Goal: Transaction & Acquisition: Purchase product/service

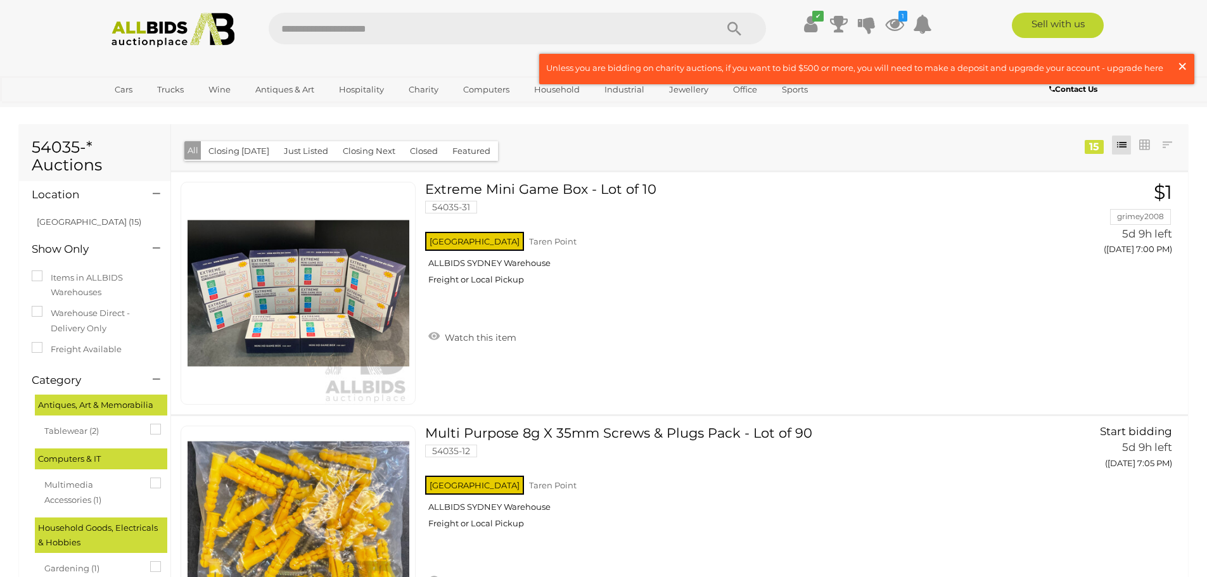
click at [1180, 65] on span "×" at bounding box center [1181, 66] width 11 height 25
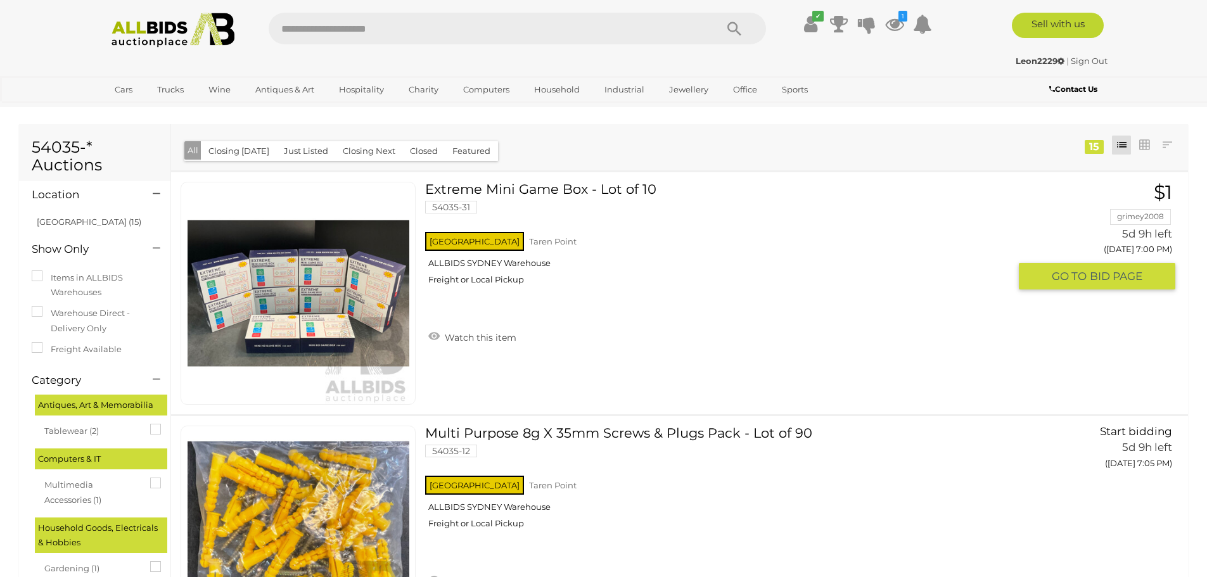
click at [283, 271] on link at bounding box center [298, 293] width 235 height 223
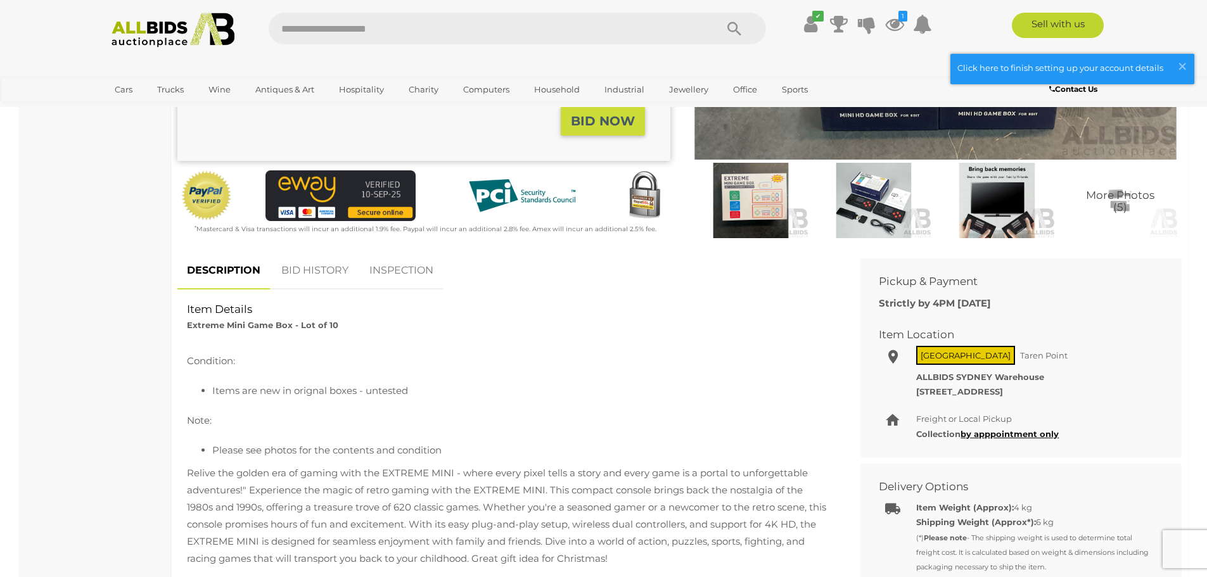
scroll to position [317, 0]
click at [244, 394] on li "Items are new in orignal boxes - untested" at bounding box center [521, 389] width 619 height 17
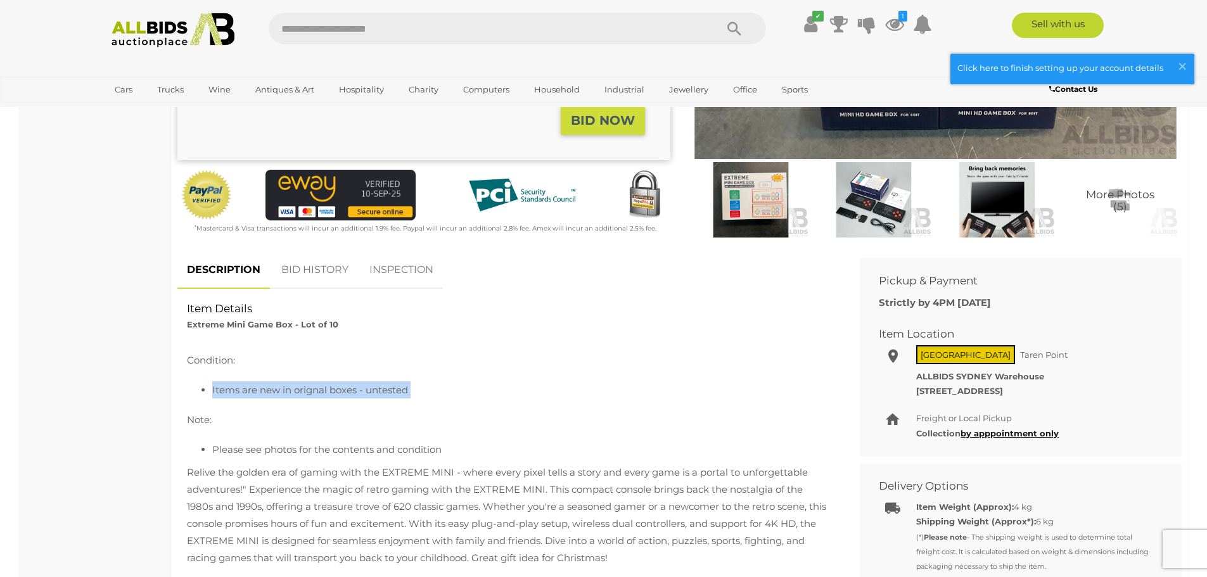
click at [244, 394] on li "Items are new in orignal boxes - untested" at bounding box center [521, 389] width 619 height 17
click at [267, 394] on li "Items are new in orignal boxes - untested" at bounding box center [521, 389] width 619 height 17
drag, startPoint x: 283, startPoint y: 394, endPoint x: 393, endPoint y: 394, distance: 110.2
click at [385, 394] on li "Items are new in orignal boxes - untested" at bounding box center [521, 389] width 619 height 17
click at [458, 393] on li "Items are new in orignal boxes - untested" at bounding box center [521, 389] width 619 height 17
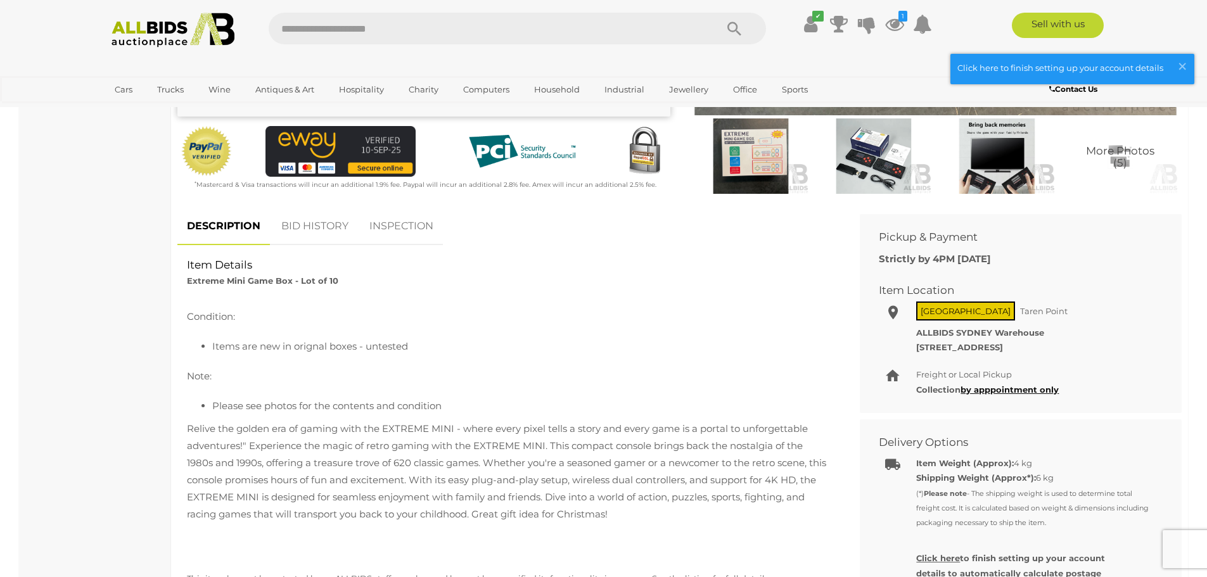
scroll to position [507, 0]
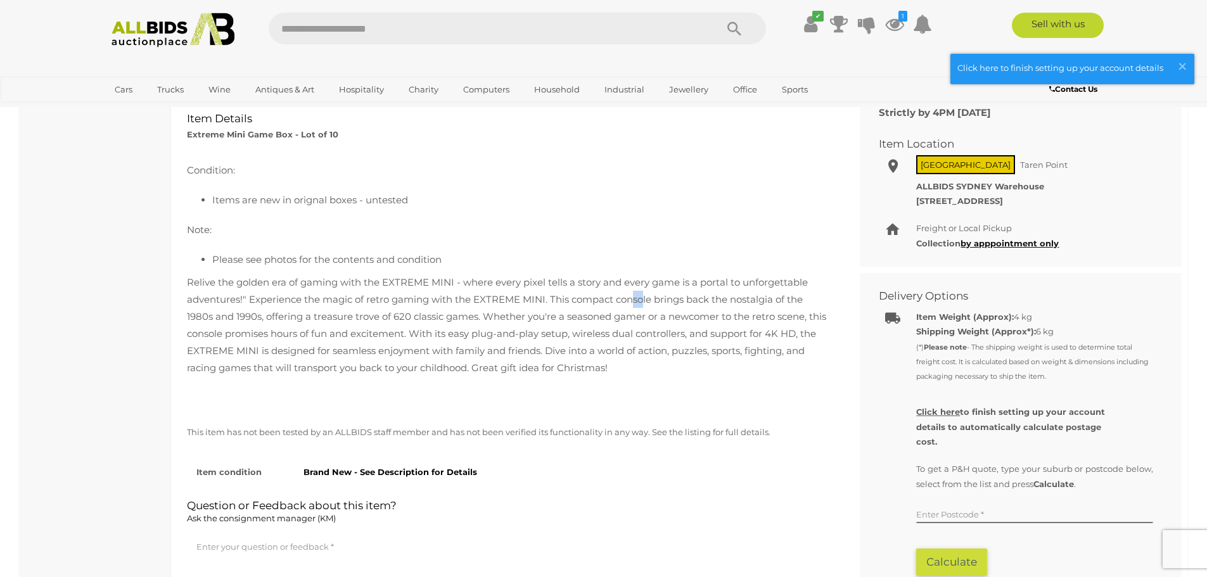
drag, startPoint x: 635, startPoint y: 302, endPoint x: 645, endPoint y: 305, distance: 10.2
click at [645, 305] on p "Relive the golden era of gaming with the EXTREME MINI - where every pixel tells…" at bounding box center [509, 325] width 644 height 103
click at [625, 338] on p "Relive the golden era of gaming with the EXTREME MINI - where every pixel tells…" at bounding box center [509, 325] width 644 height 103
click at [582, 346] on p "Relive the golden era of gaming with the EXTREME MINI - where every pixel tells…" at bounding box center [509, 325] width 644 height 103
click at [570, 352] on p "Relive the golden era of gaming with the EXTREME MINI - where every pixel tells…" at bounding box center [509, 325] width 644 height 103
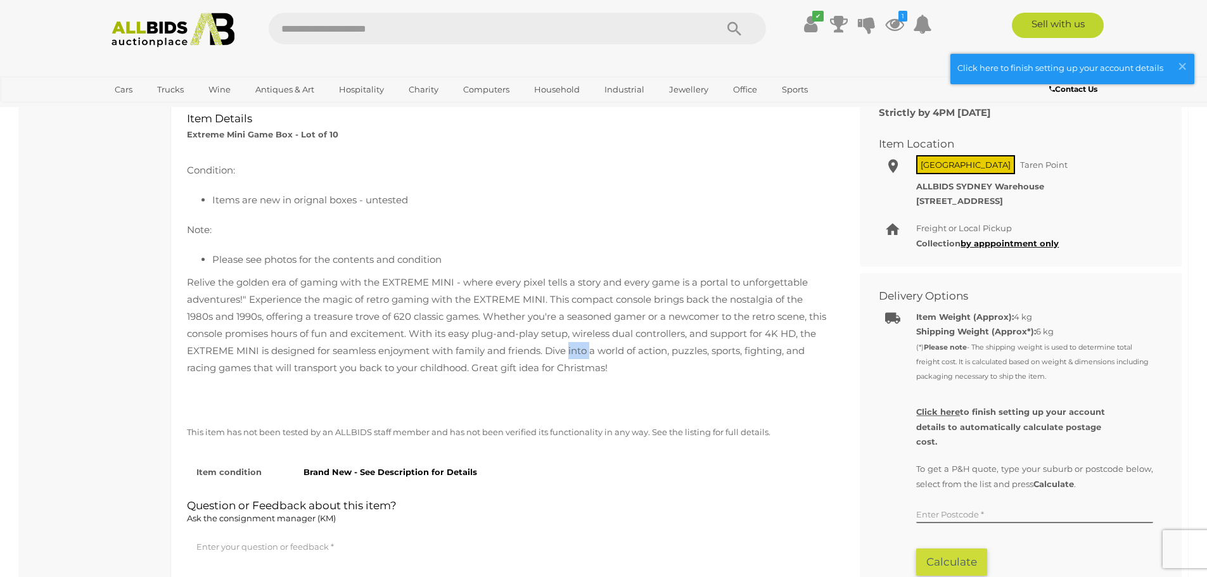
click at [570, 352] on p "Relive the golden era of gaming with the EXTREME MINI - where every pixel tells…" at bounding box center [509, 325] width 644 height 103
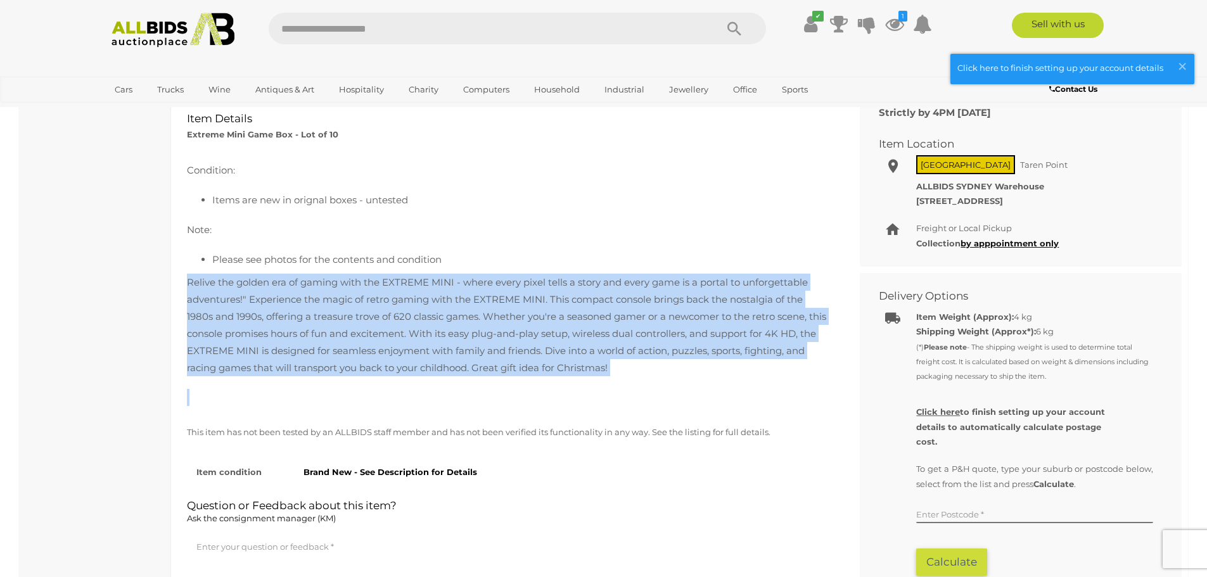
click at [570, 352] on p "Relive the golden era of gaming with the EXTREME MINI - where every pixel tells…" at bounding box center [509, 325] width 644 height 103
click at [568, 354] on p "Relive the golden era of gaming with the EXTREME MINI - where every pixel tells…" at bounding box center [509, 325] width 644 height 103
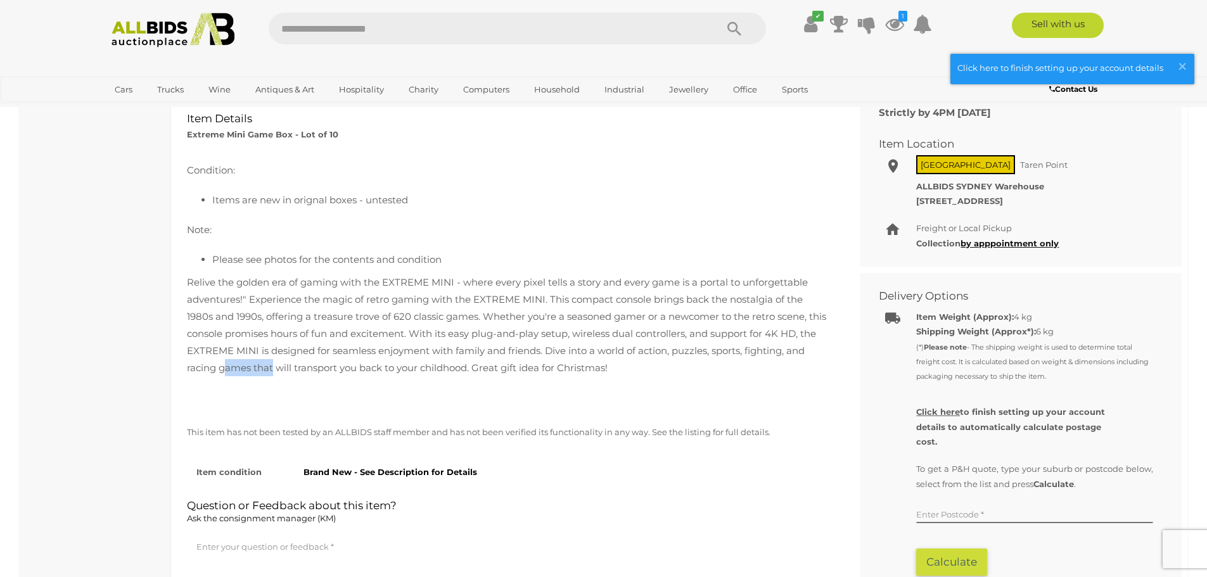
drag, startPoint x: 223, startPoint y: 370, endPoint x: 274, endPoint y: 372, distance: 50.7
click at [274, 372] on p "Relive the golden era of gaming with the EXTREME MINI - where every pixel tells…" at bounding box center [509, 325] width 644 height 103
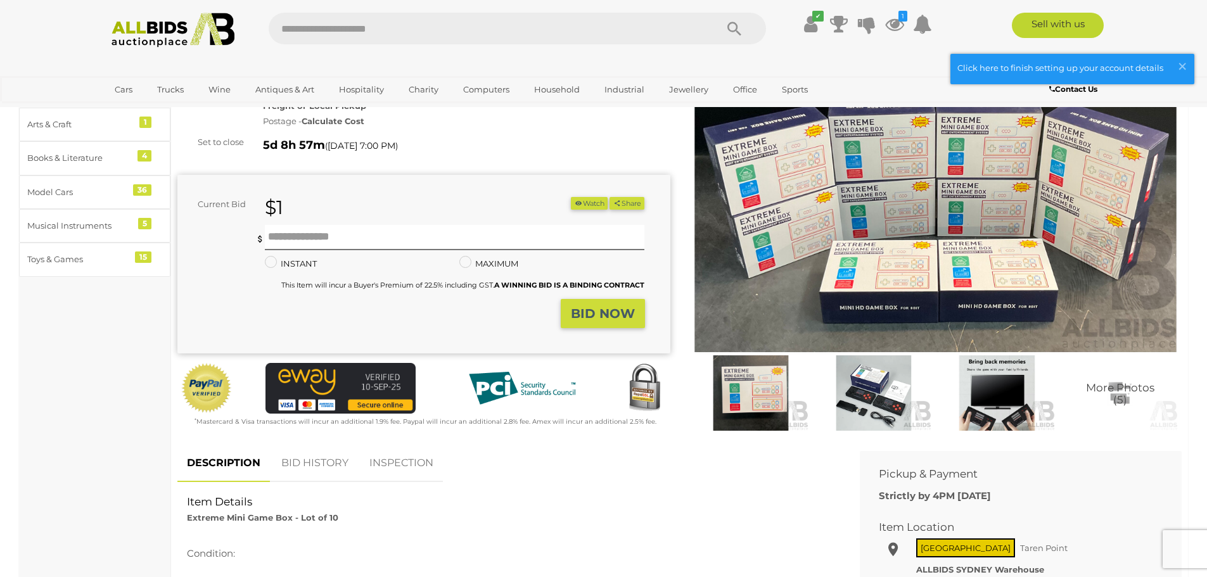
scroll to position [0, 0]
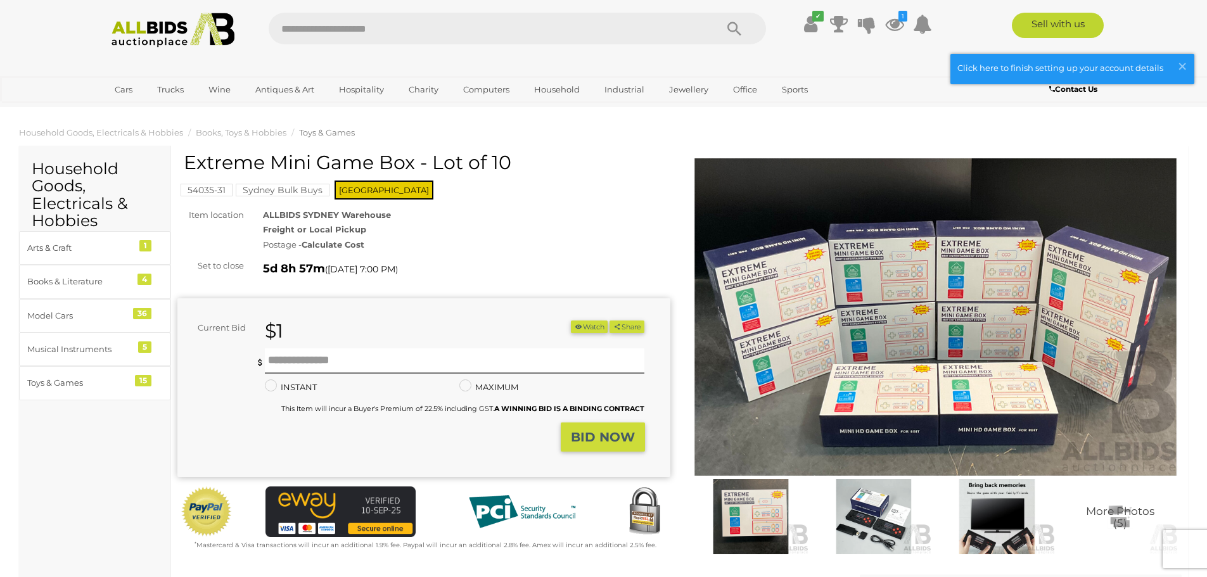
click at [993, 331] on img at bounding box center [935, 316] width 493 height 317
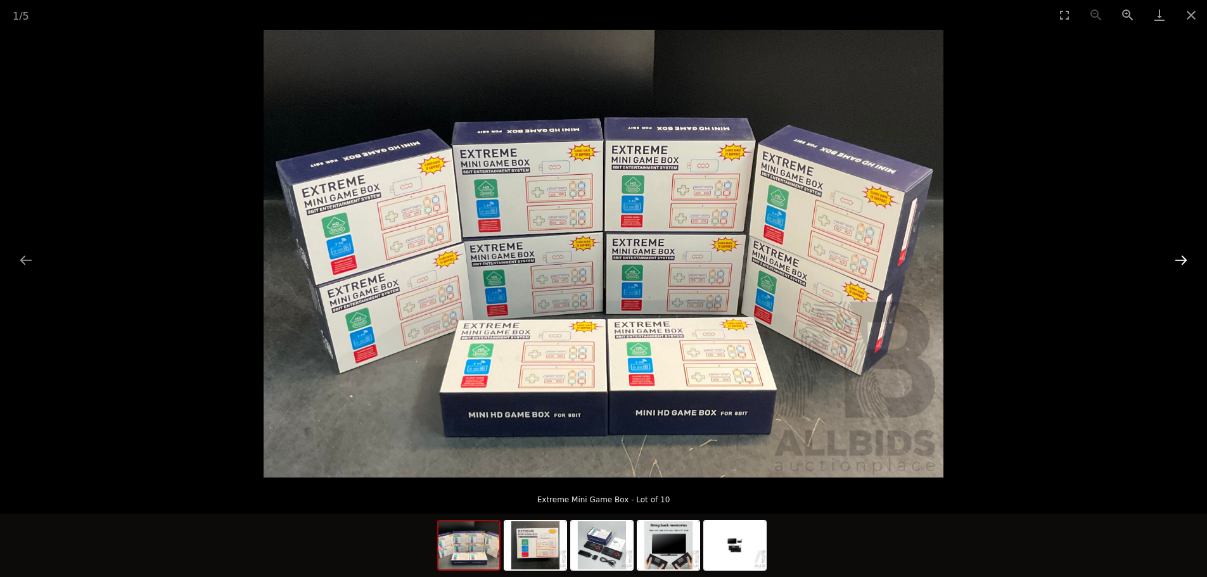
click at [1179, 263] on button "Next slide" at bounding box center [1180, 260] width 27 height 25
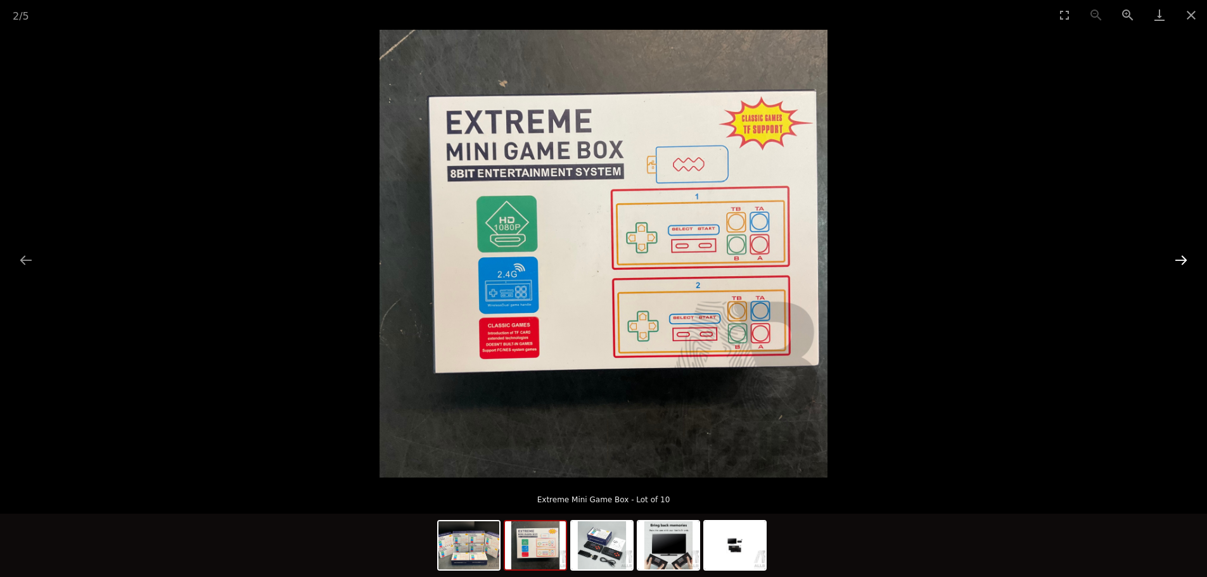
click at [1182, 263] on button "Next slide" at bounding box center [1180, 260] width 27 height 25
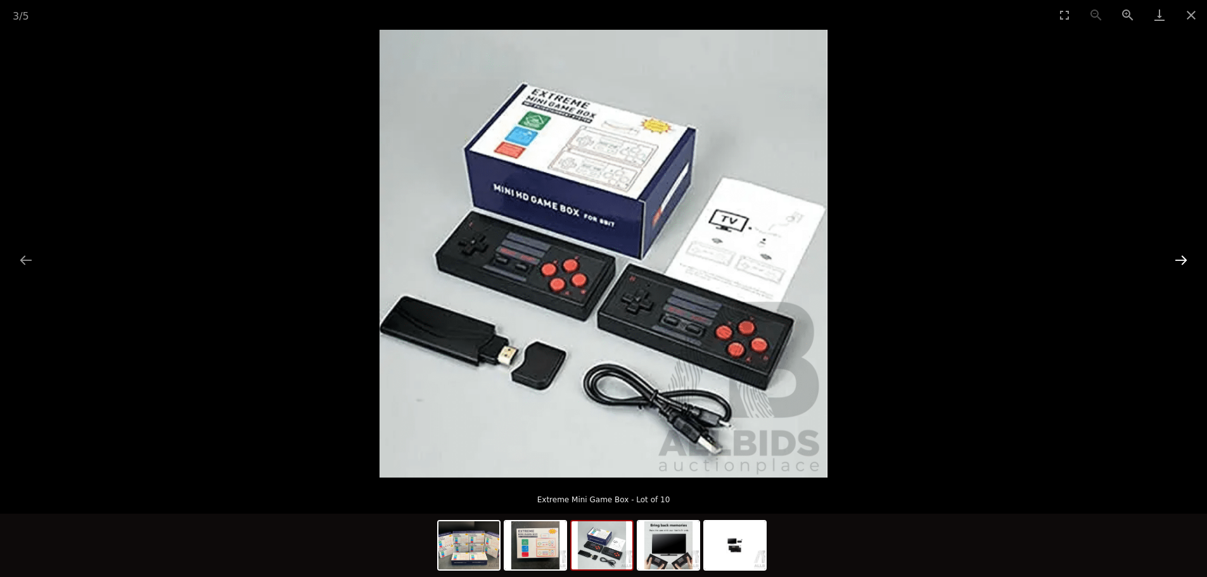
click at [1182, 263] on button "Next slide" at bounding box center [1180, 260] width 27 height 25
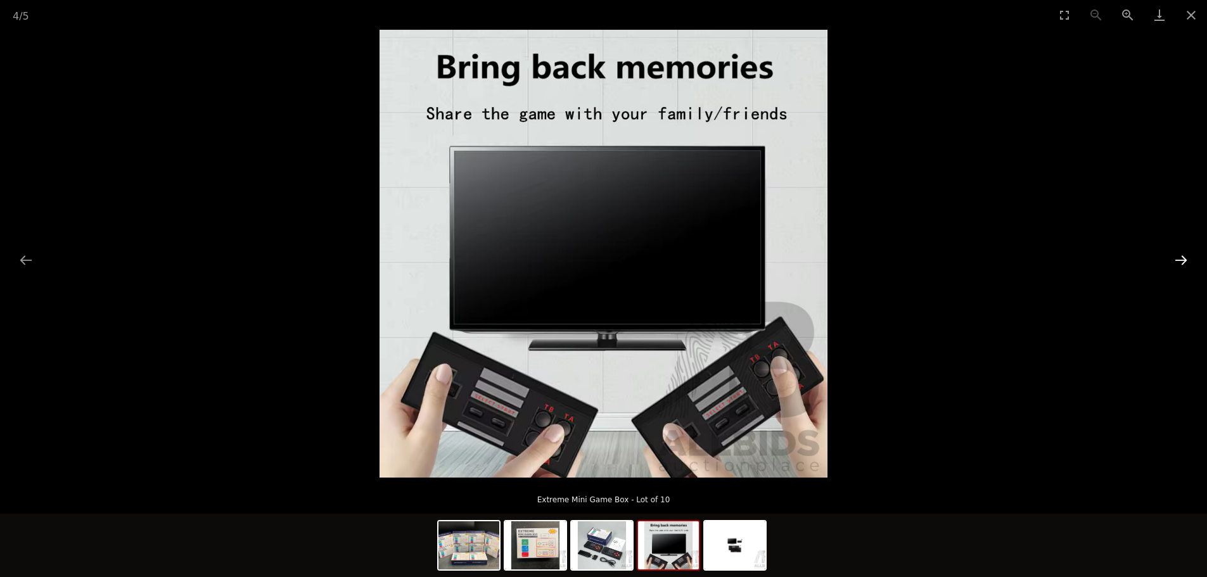
click at [1182, 263] on button "Next slide" at bounding box center [1180, 260] width 27 height 25
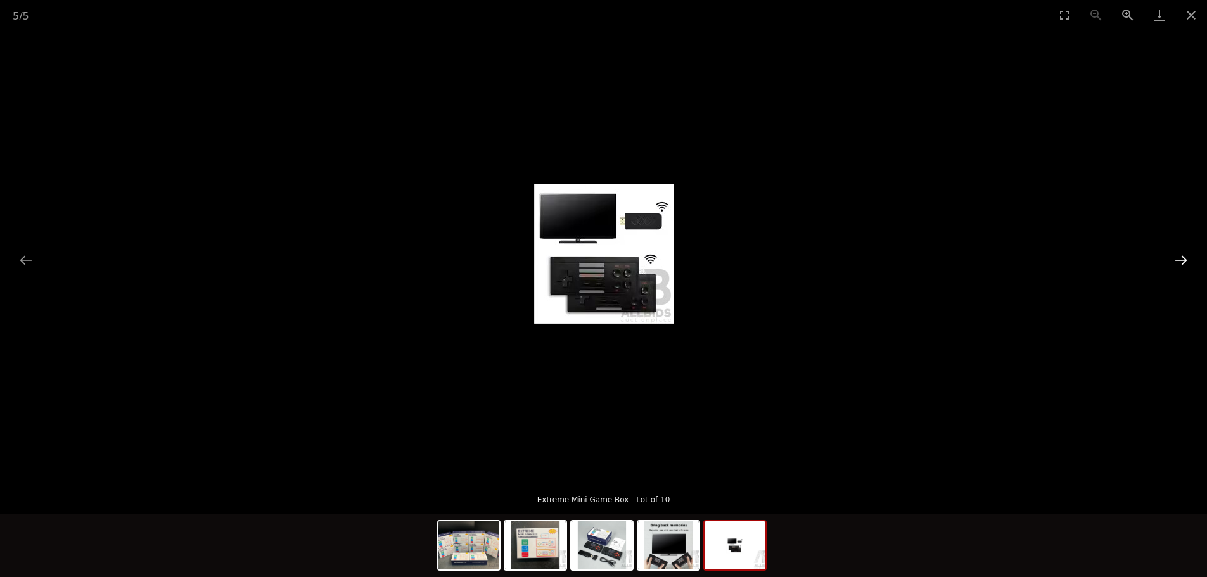
click at [1182, 263] on button "Next slide" at bounding box center [1180, 260] width 27 height 25
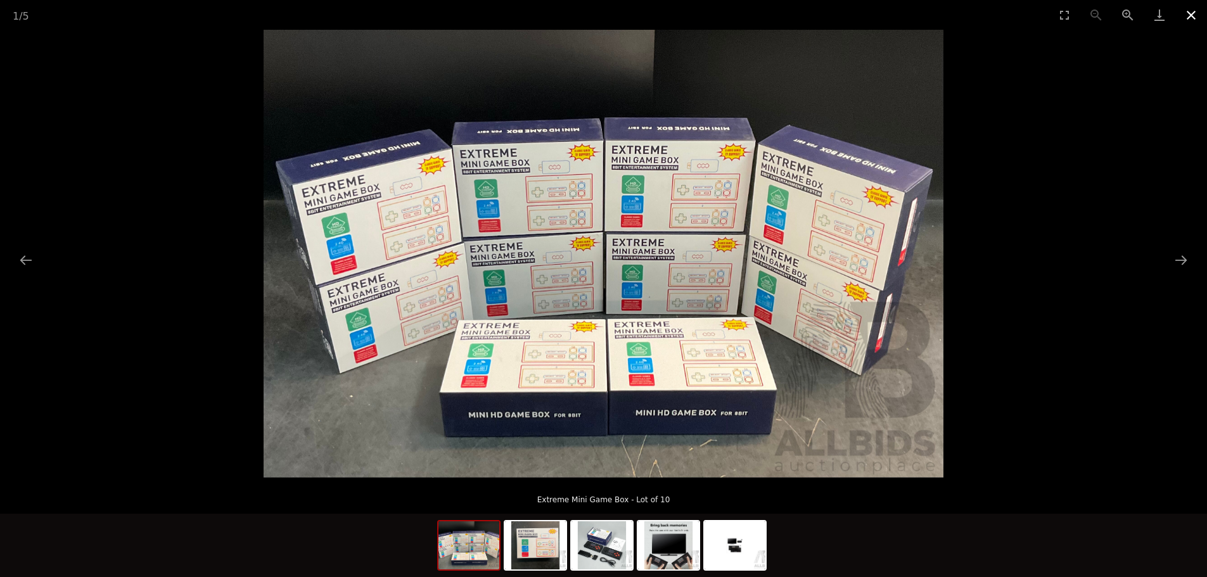
click at [1189, 15] on button "Close gallery" at bounding box center [1191, 15] width 32 height 30
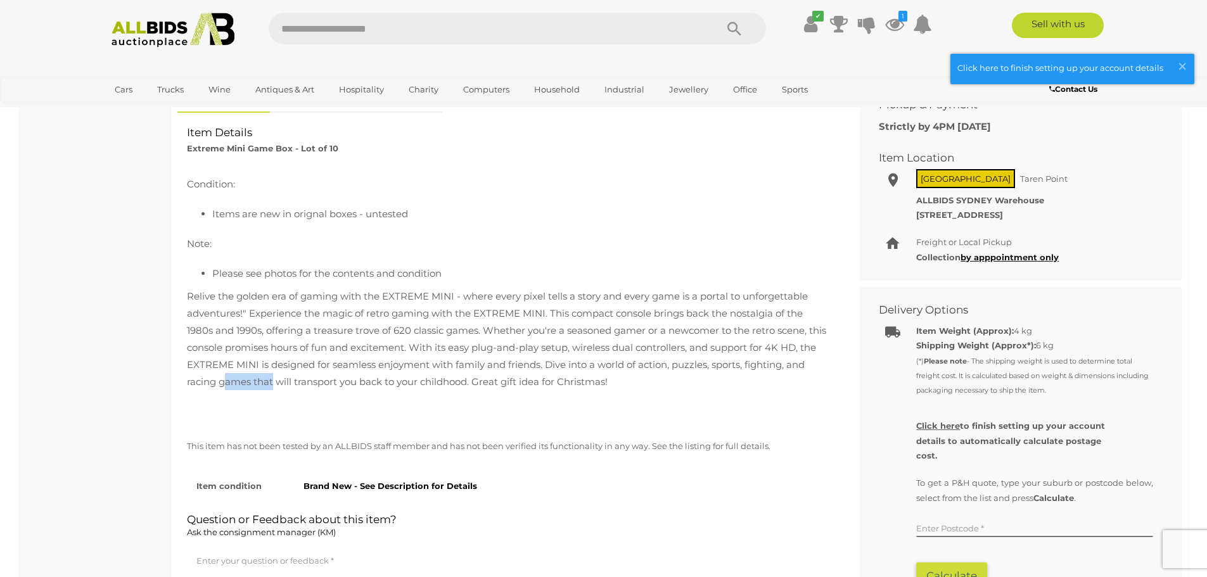
scroll to position [507, 0]
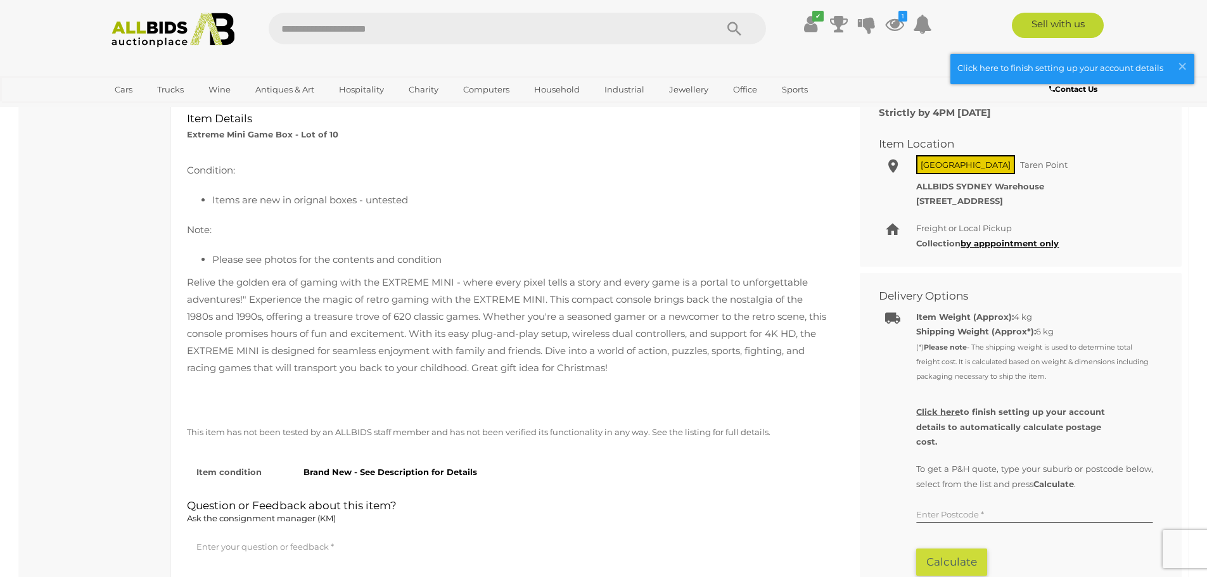
click at [207, 285] on p "Relive the golden era of gaming with the EXTREME MINI - where every pixel tells…" at bounding box center [509, 325] width 644 height 103
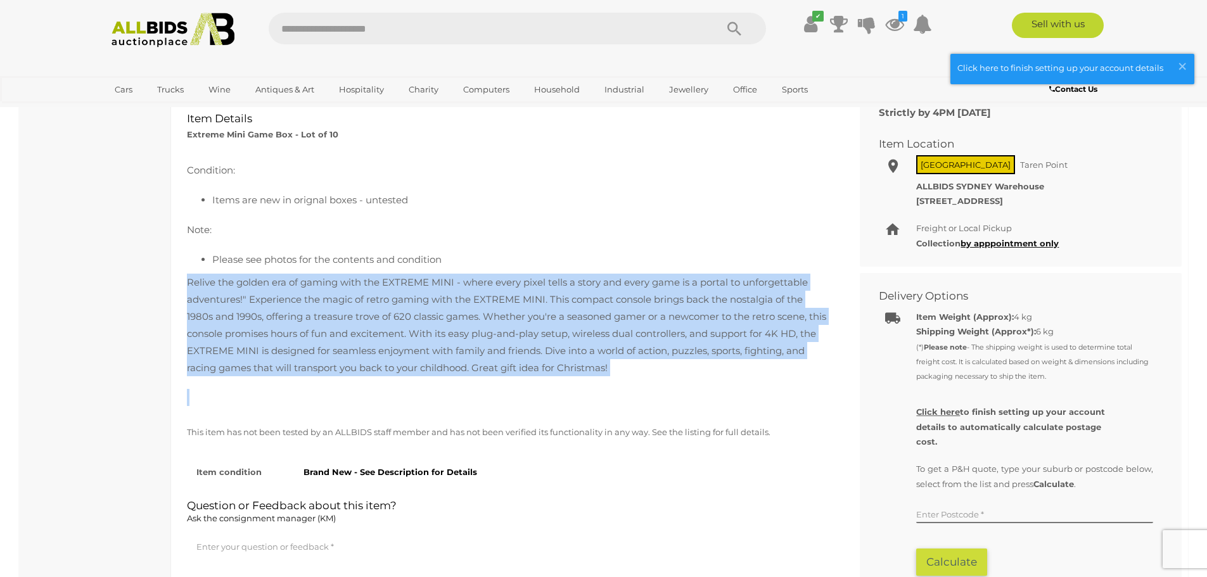
click at [207, 285] on p "Relive the golden era of gaming with the EXTREME MINI - where every pixel tells…" at bounding box center [509, 325] width 644 height 103
click at [296, 298] on p "Relive the golden era of gaming with the EXTREME MINI - where every pixel tells…" at bounding box center [509, 325] width 644 height 103
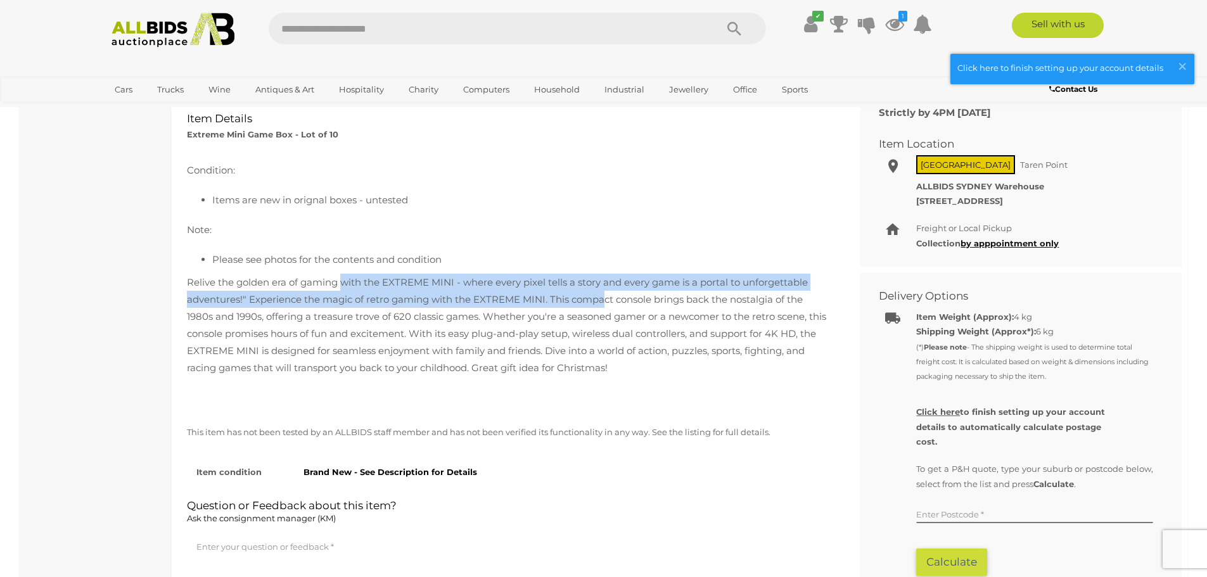
drag, startPoint x: 341, startPoint y: 276, endPoint x: 604, endPoint y: 293, distance: 263.4
click at [604, 293] on p "Relive the golden era of gaming with the EXTREME MINI - where every pixel tells…" at bounding box center [509, 325] width 644 height 103
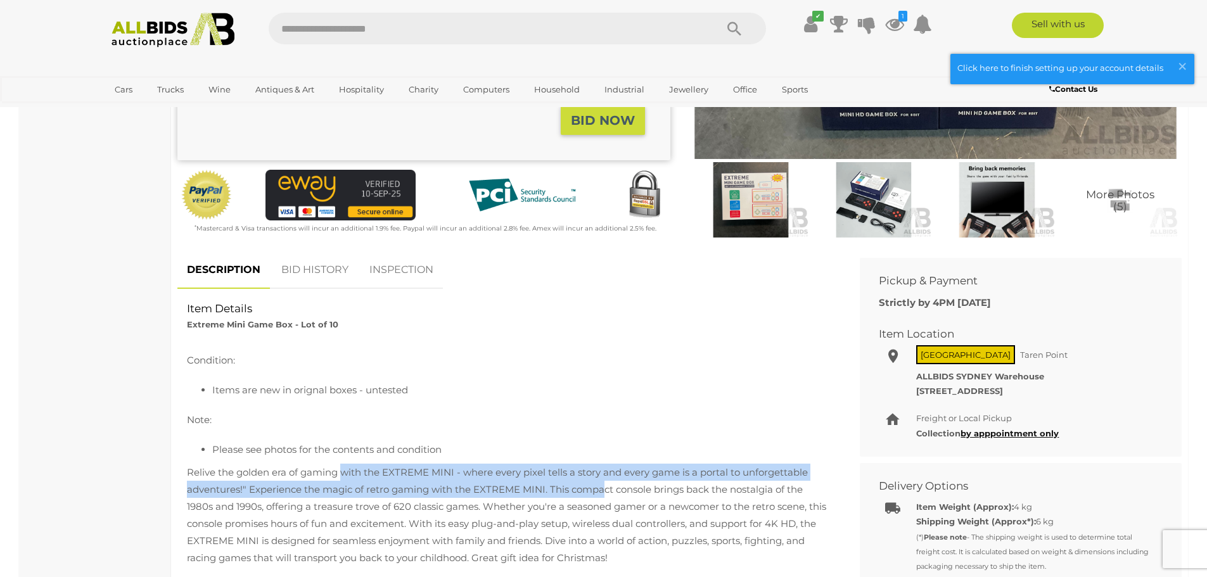
scroll to position [0, 0]
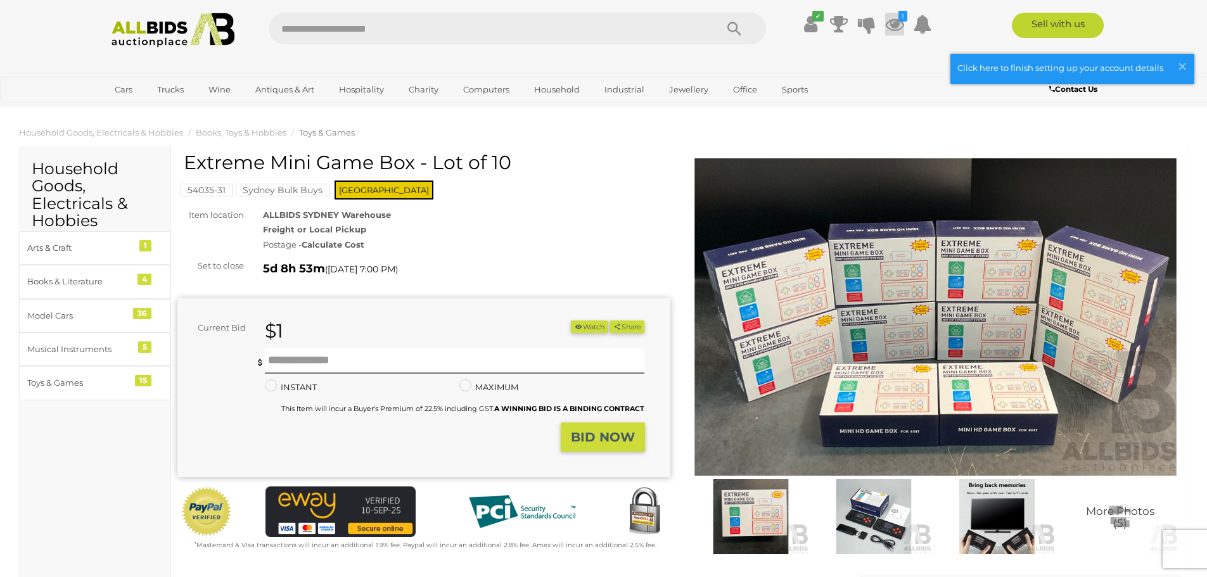
click at [896, 20] on icon at bounding box center [894, 24] width 19 height 23
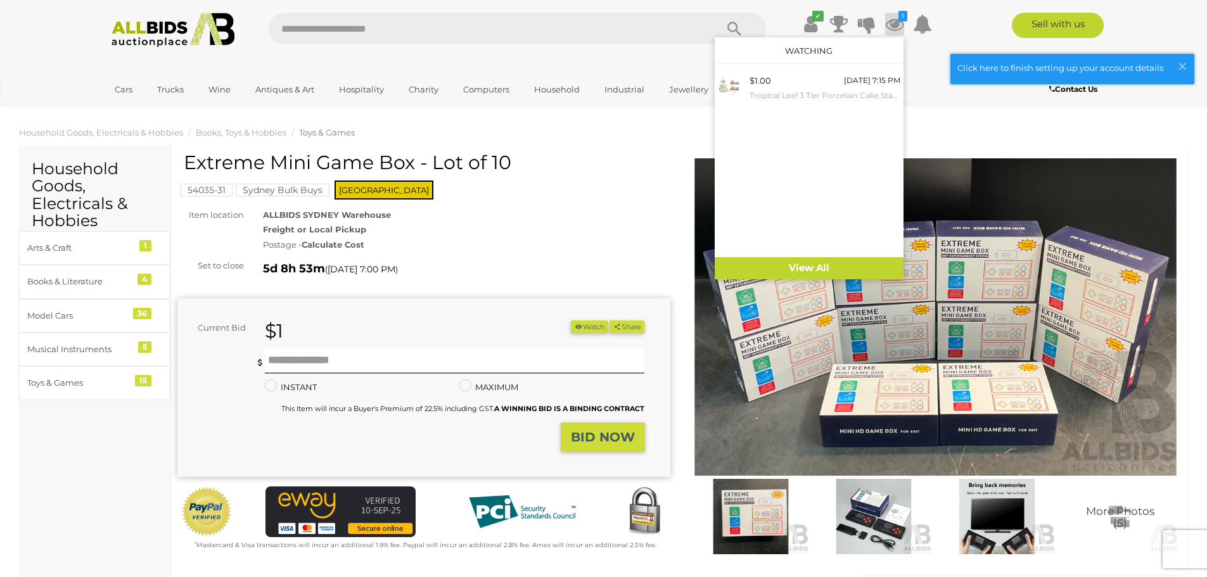
click at [531, 30] on input "text" at bounding box center [486, 29] width 435 height 32
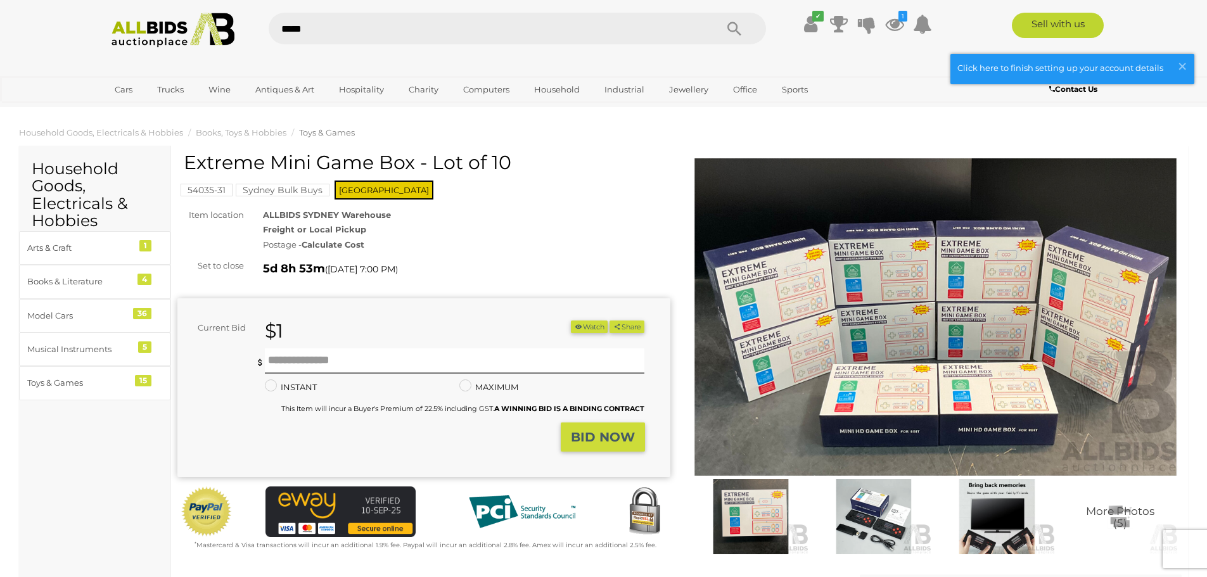
type input "******"
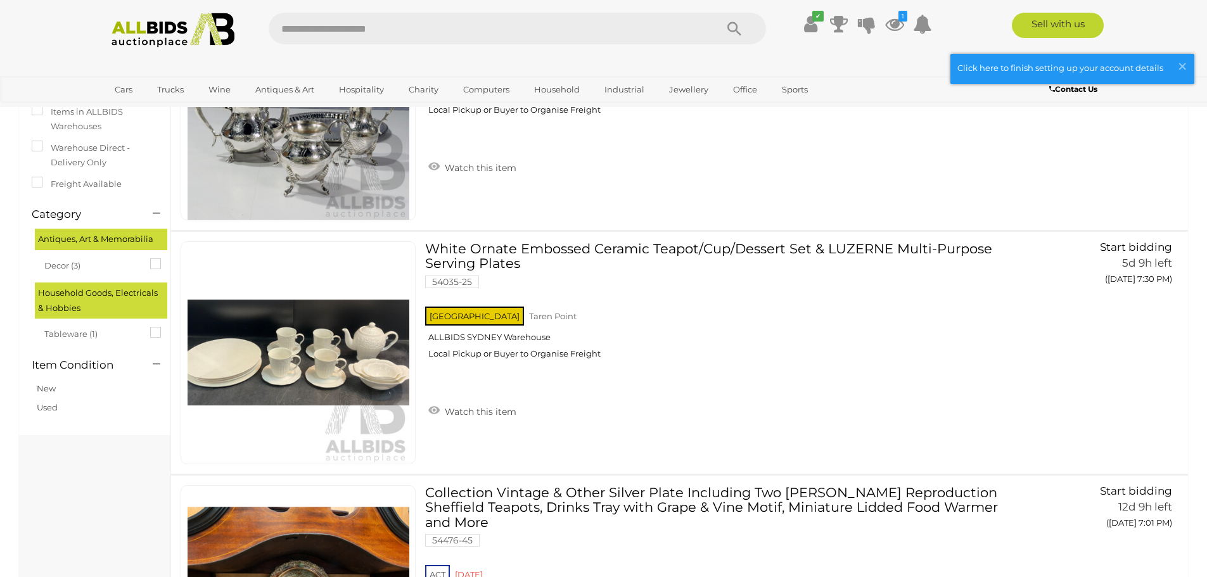
scroll to position [190, 0]
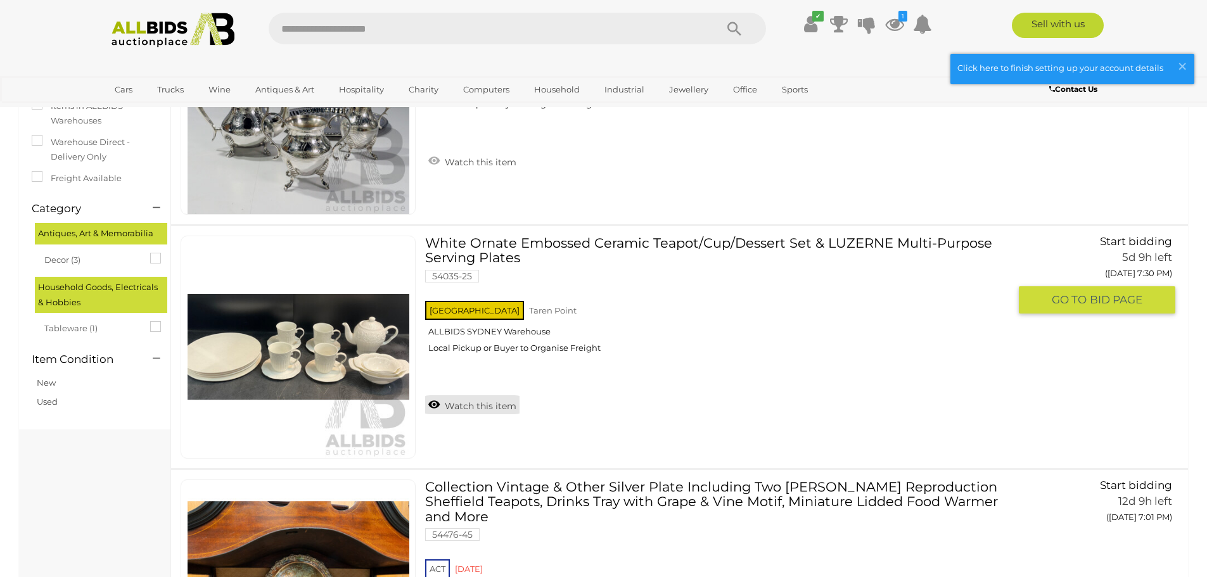
click at [471, 407] on link "Watch this item" at bounding box center [472, 404] width 94 height 19
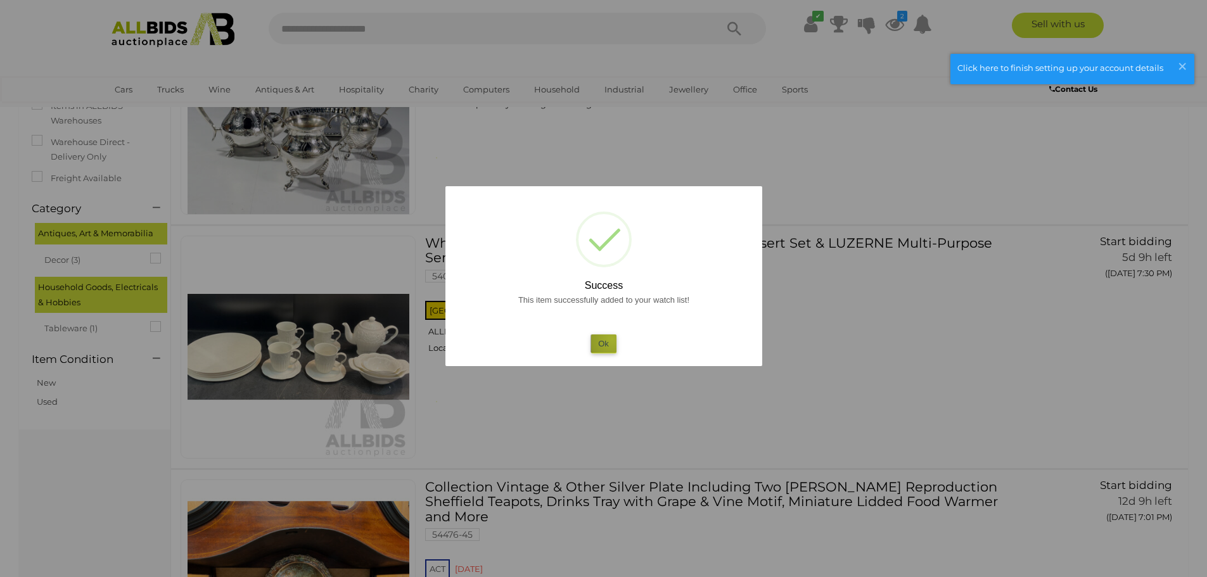
click at [612, 339] on button "Ok" at bounding box center [603, 343] width 26 height 18
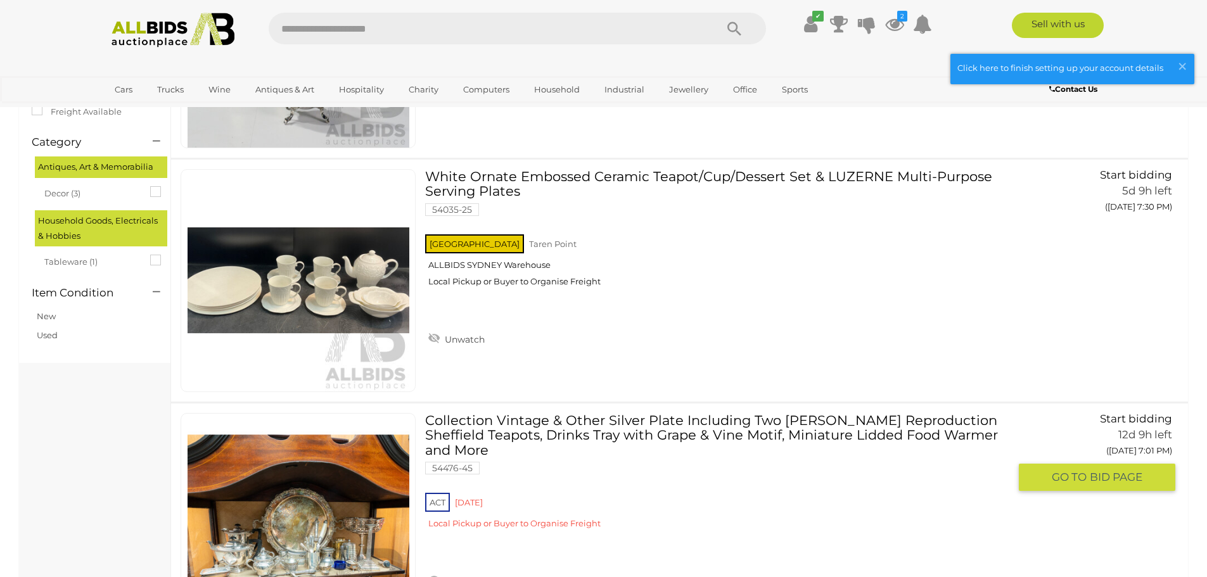
scroll to position [253, 0]
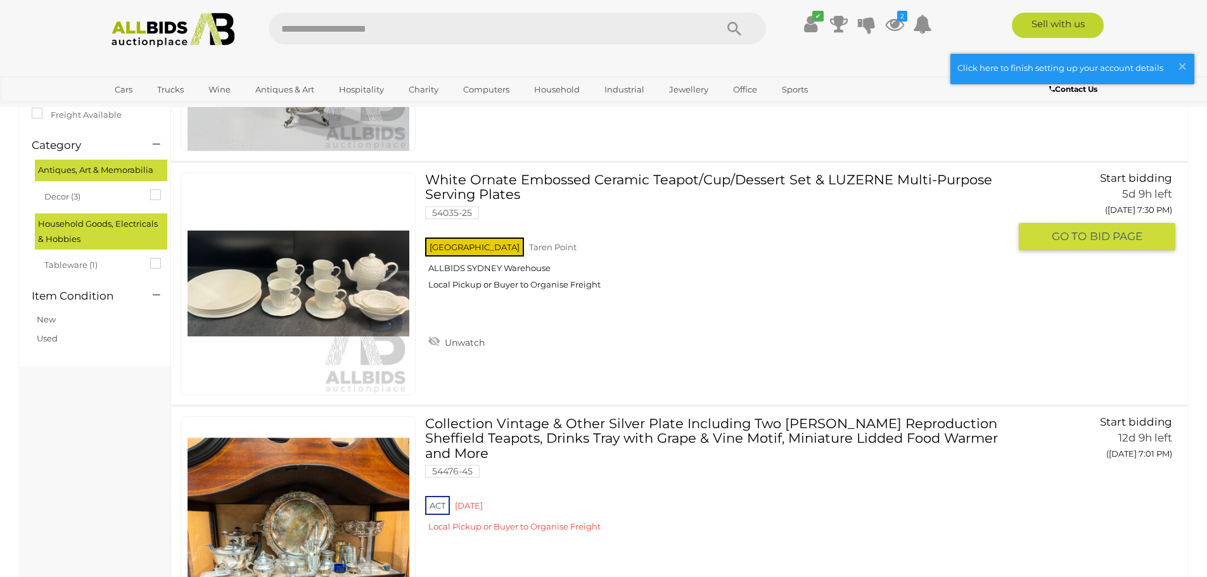
click at [655, 179] on link "White Ornate Embossed Ceramic Teapot/Cup/Dessert Set & LUZERNE Multi-Purpose Se…" at bounding box center [722, 235] width 574 height 127
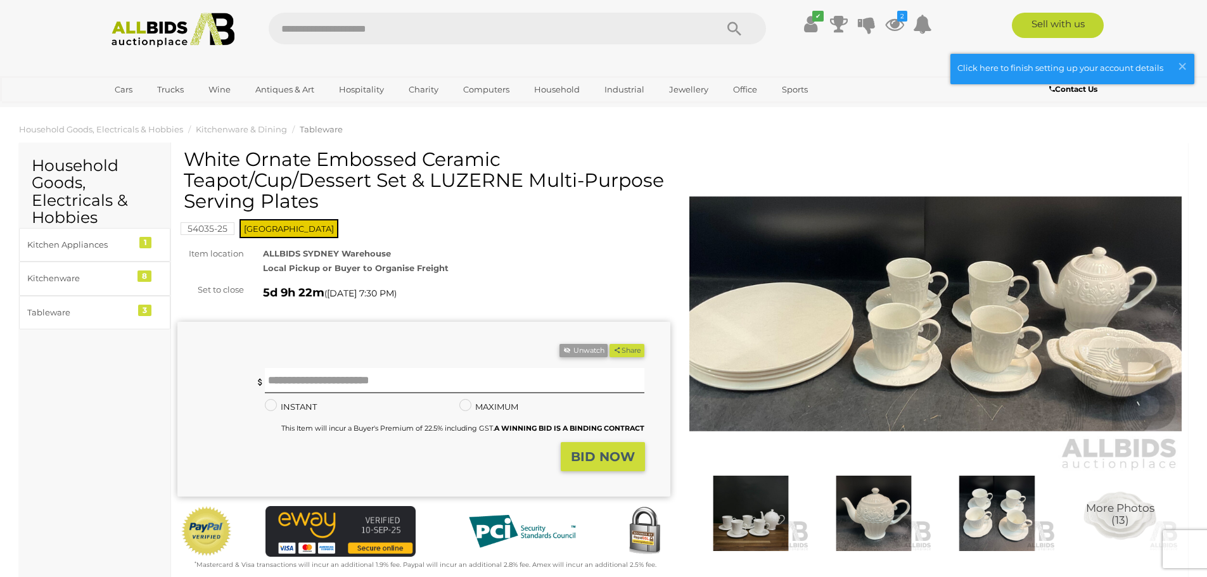
scroll to position [63, 0]
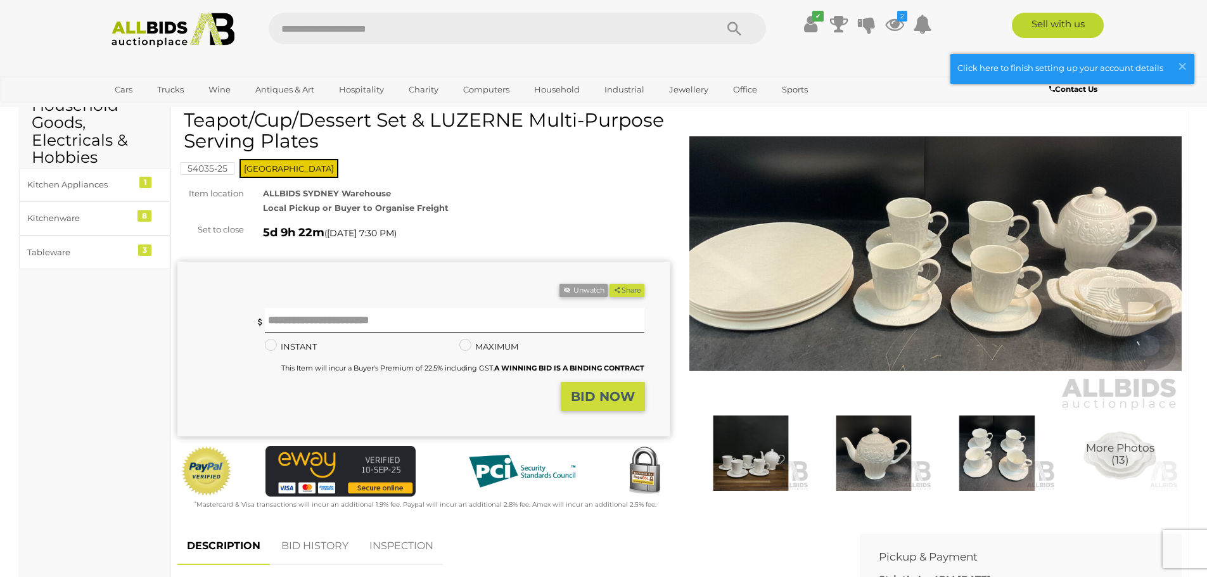
click at [1040, 229] on img at bounding box center [935, 253] width 493 height 317
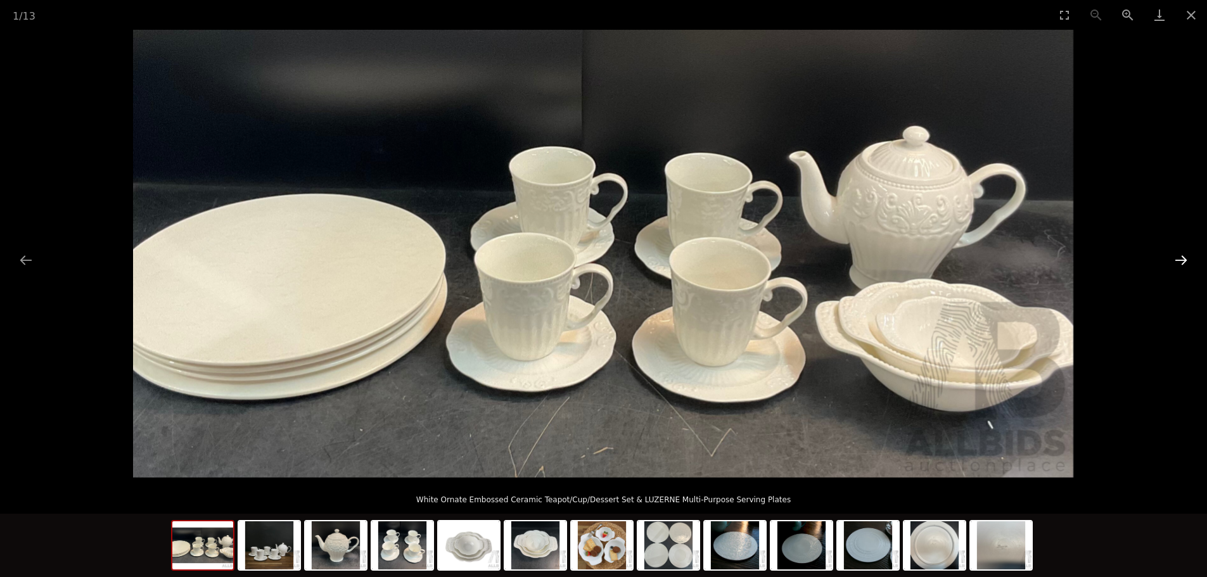
click at [1182, 258] on button "Next slide" at bounding box center [1180, 260] width 27 height 25
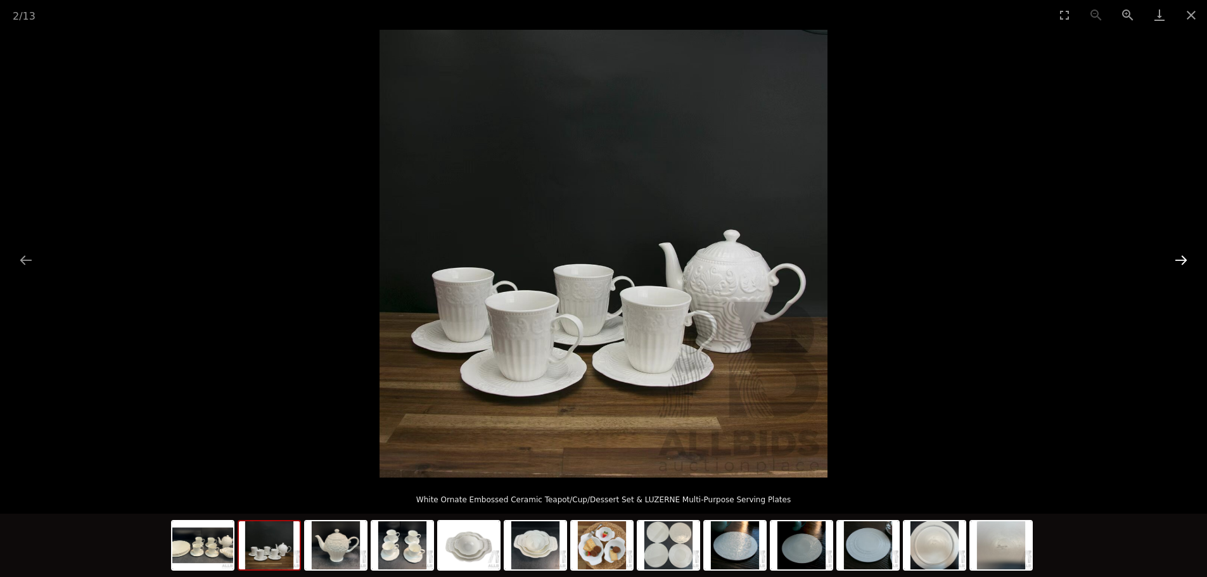
click at [1181, 259] on button "Next slide" at bounding box center [1180, 260] width 27 height 25
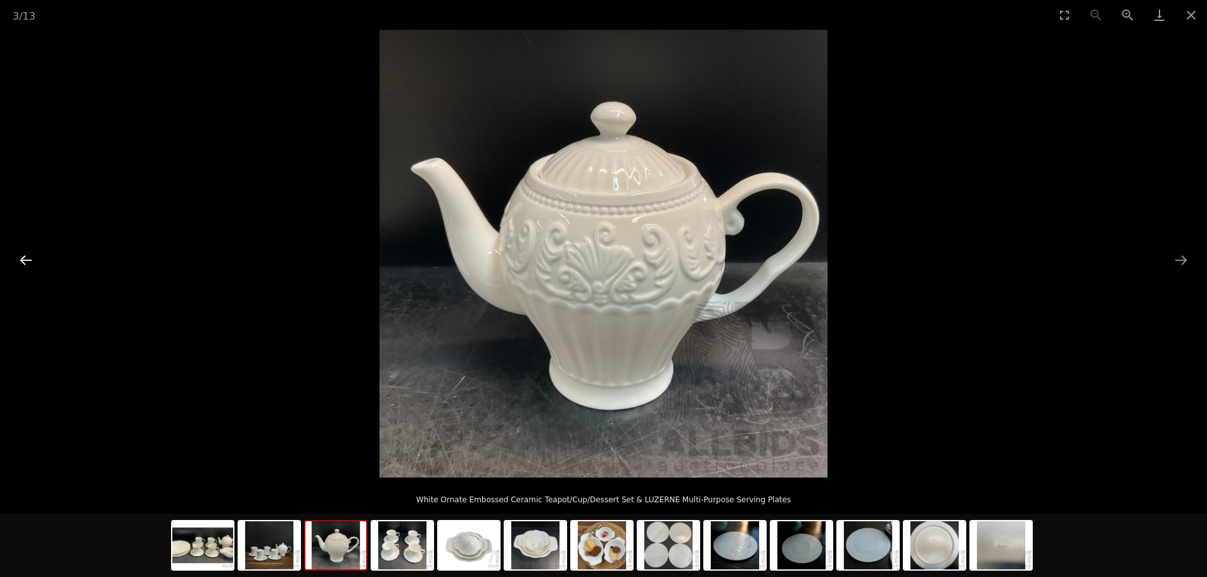
click at [34, 255] on button "Previous slide" at bounding box center [26, 260] width 27 height 25
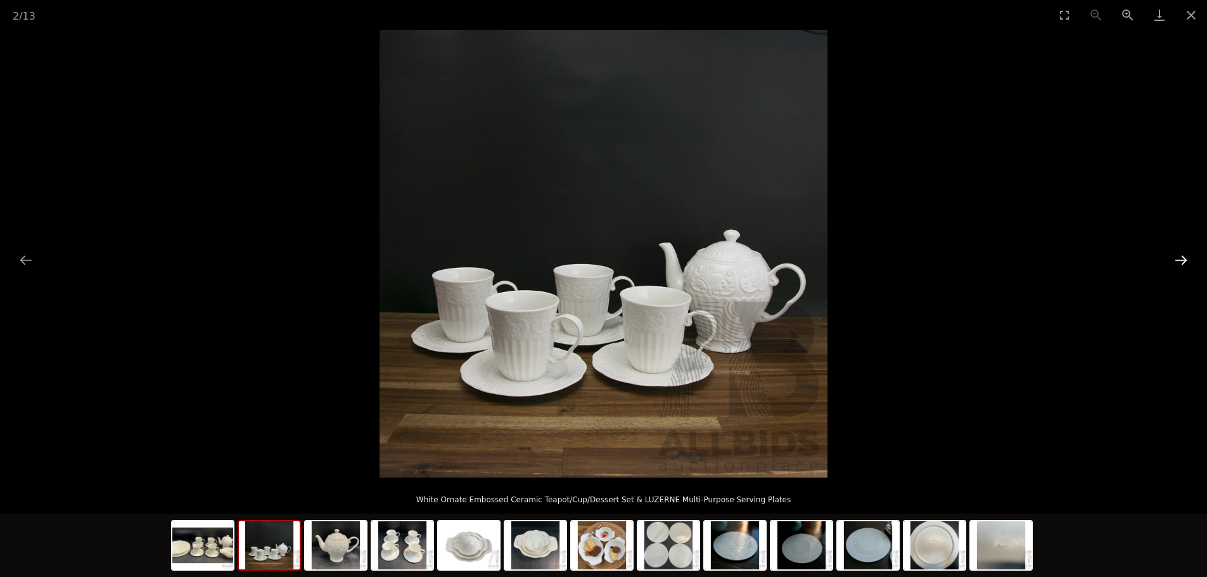
click at [1186, 258] on button "Next slide" at bounding box center [1180, 260] width 27 height 25
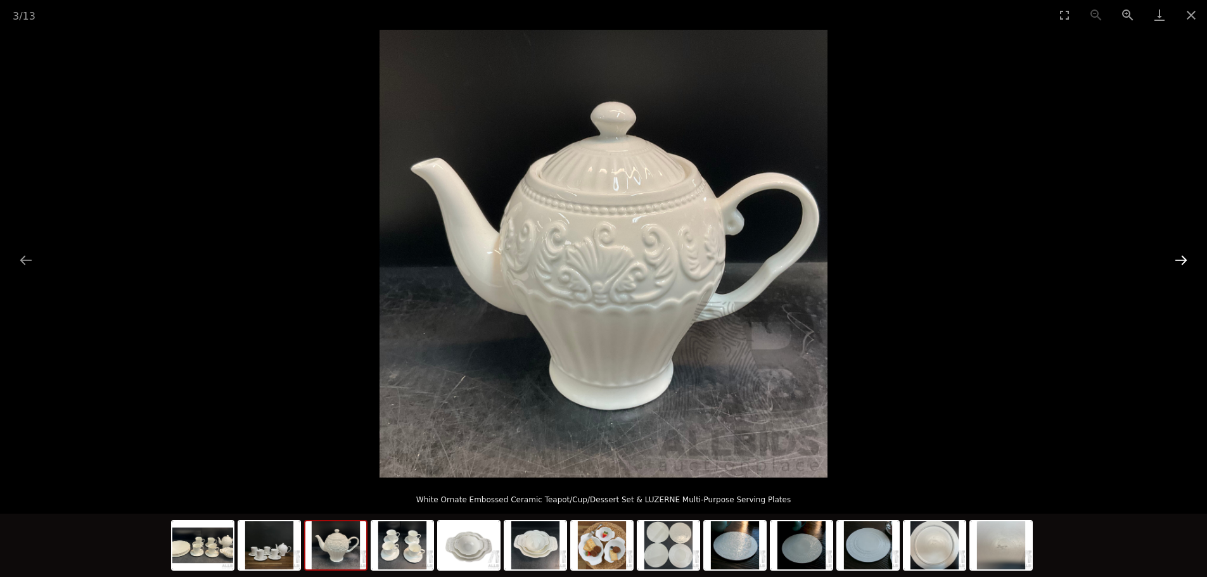
click at [1186, 258] on button "Next slide" at bounding box center [1180, 260] width 27 height 25
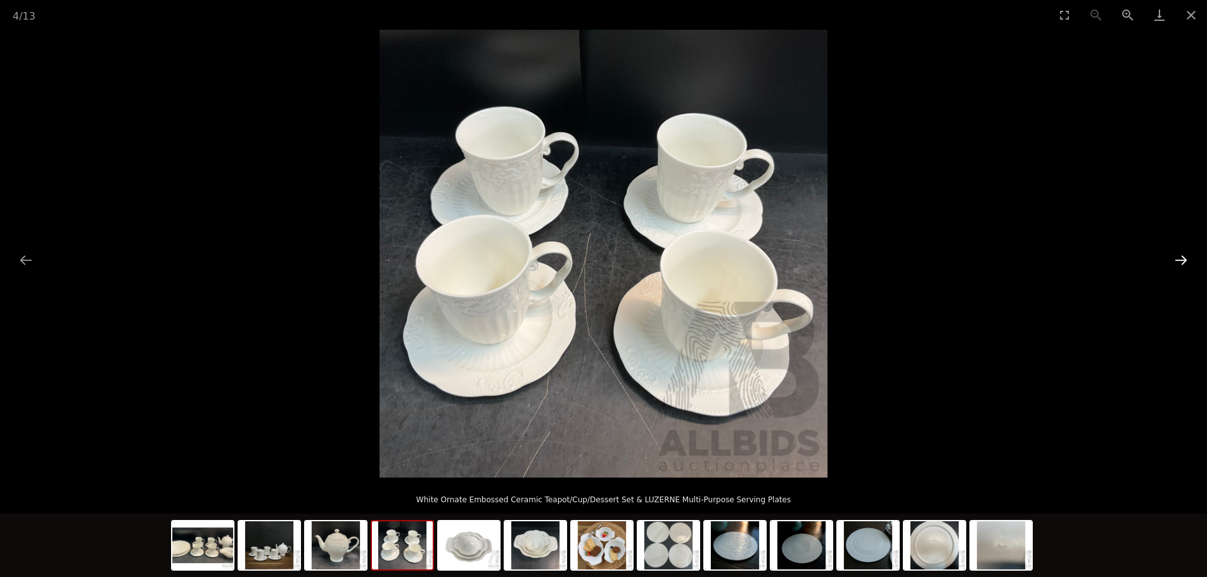
click at [1186, 259] on button "Next slide" at bounding box center [1180, 260] width 27 height 25
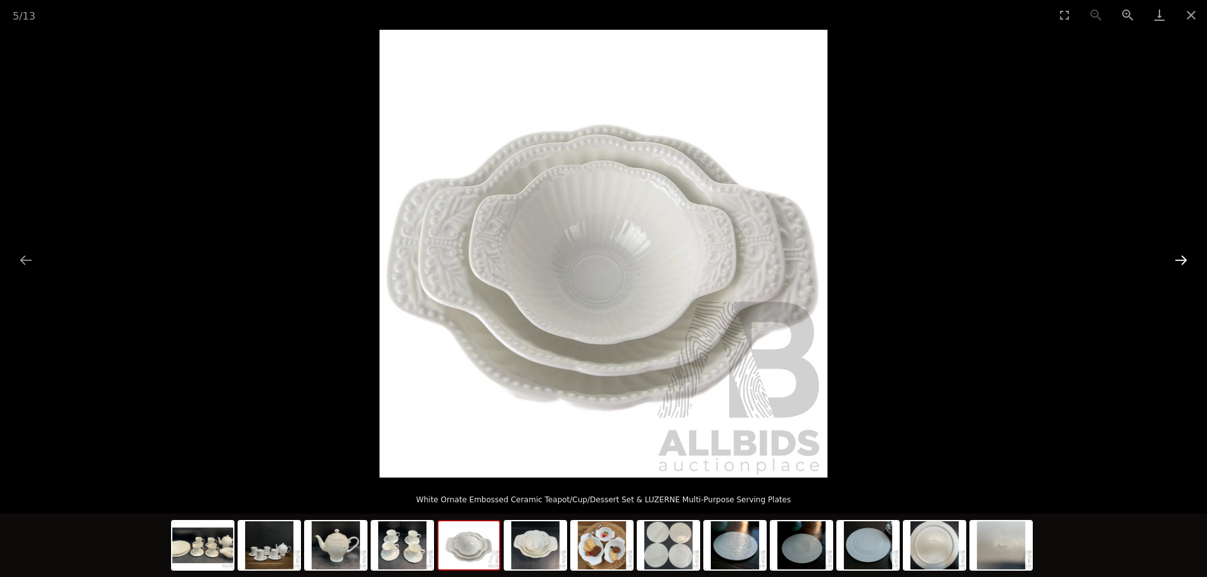
click at [1182, 261] on button "Next slide" at bounding box center [1180, 260] width 27 height 25
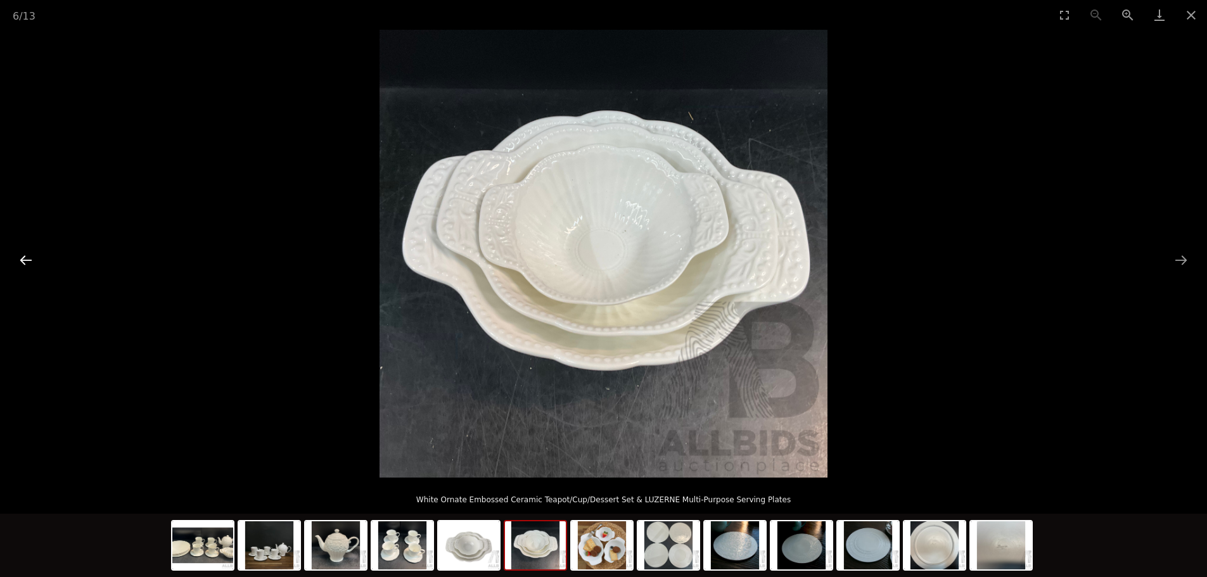
click at [22, 262] on button "Previous slide" at bounding box center [26, 260] width 27 height 25
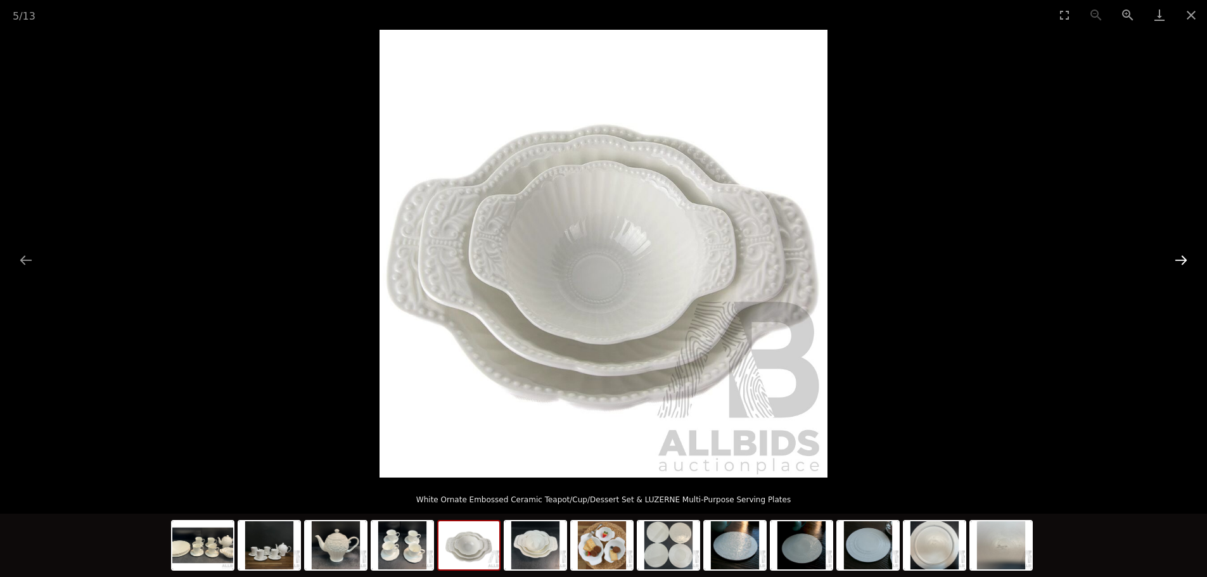
click at [1175, 258] on button "Next slide" at bounding box center [1180, 260] width 27 height 25
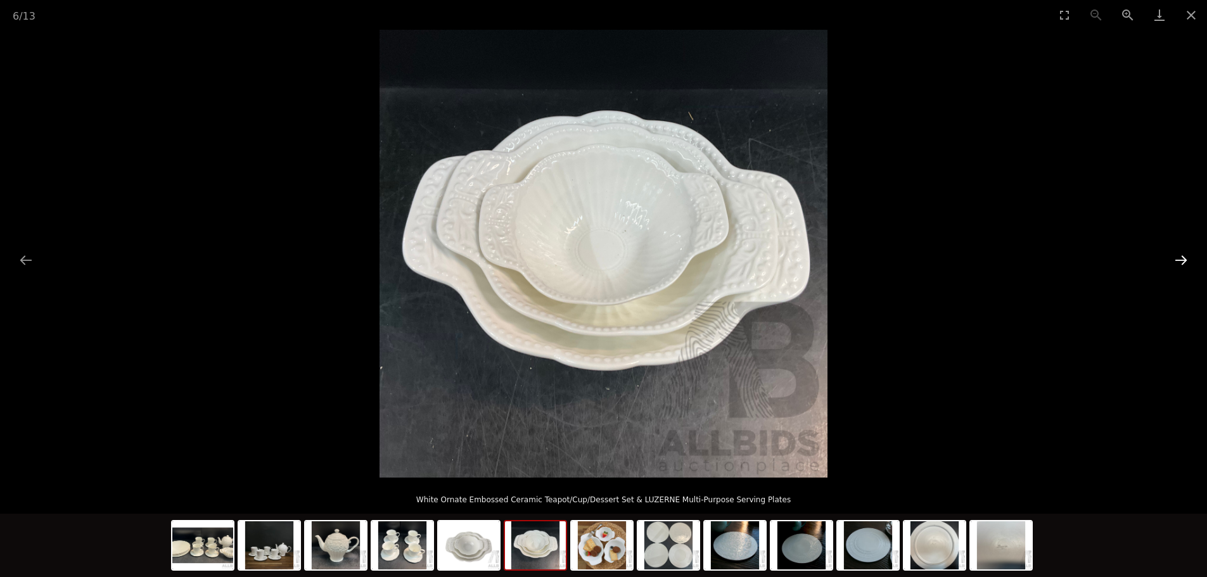
click at [1175, 258] on button "Next slide" at bounding box center [1180, 260] width 27 height 25
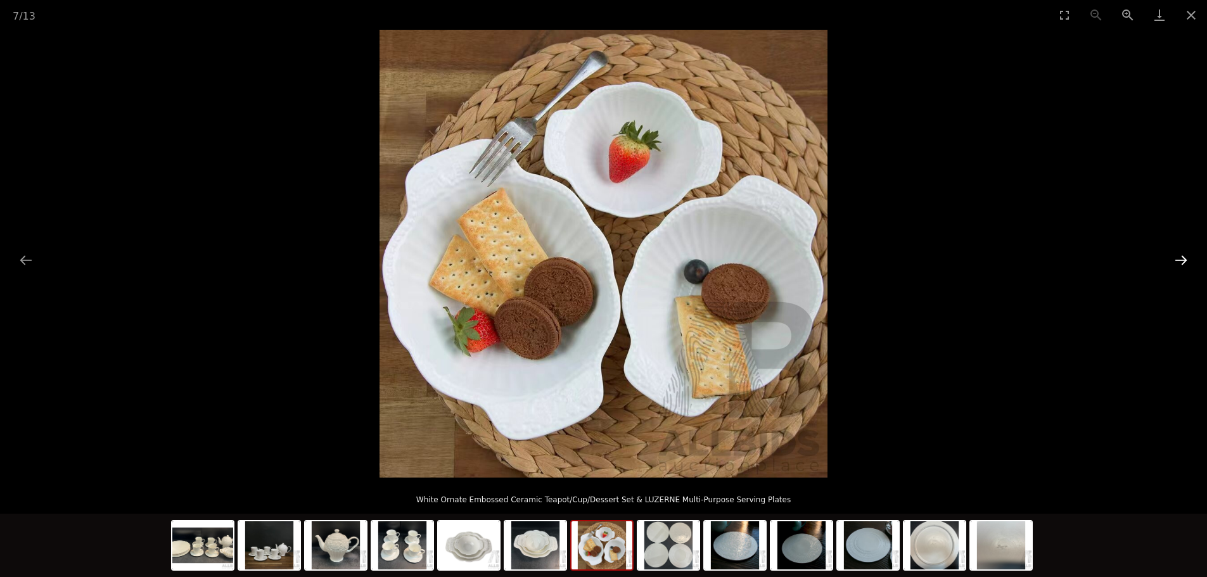
click at [1175, 258] on button "Next slide" at bounding box center [1180, 260] width 27 height 25
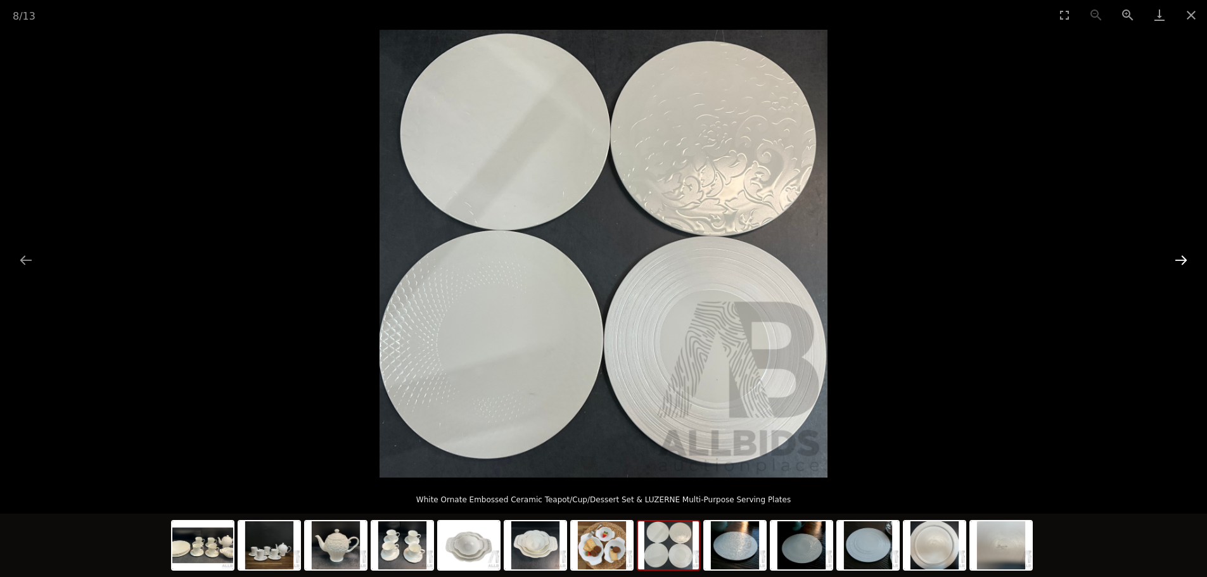
click at [1175, 258] on button "Next slide" at bounding box center [1180, 260] width 27 height 25
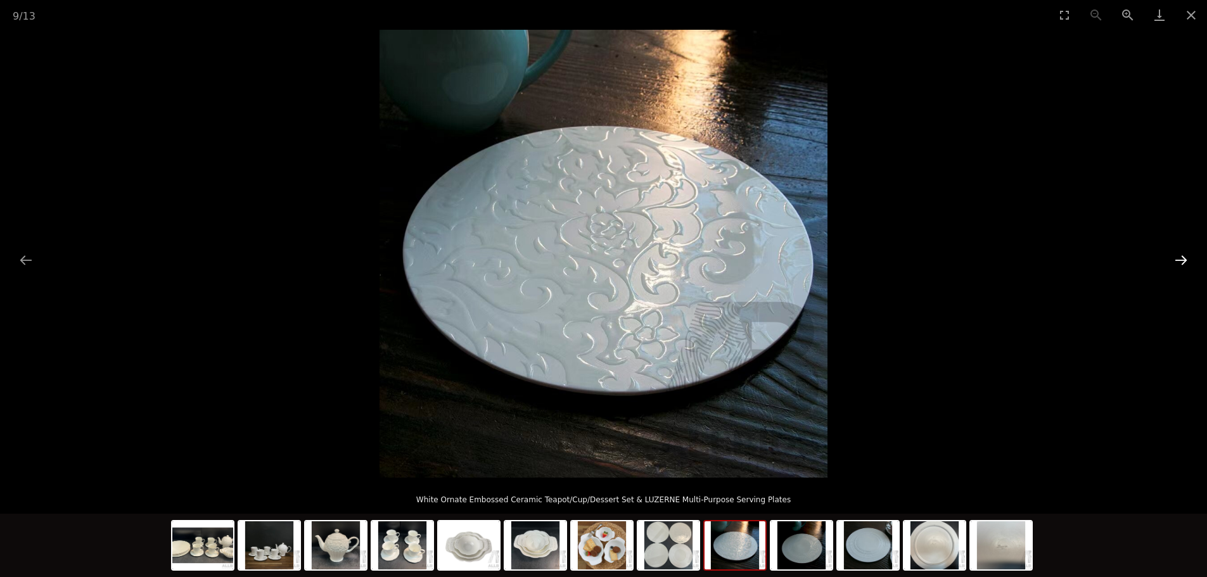
click at [1176, 258] on button "Next slide" at bounding box center [1180, 260] width 27 height 25
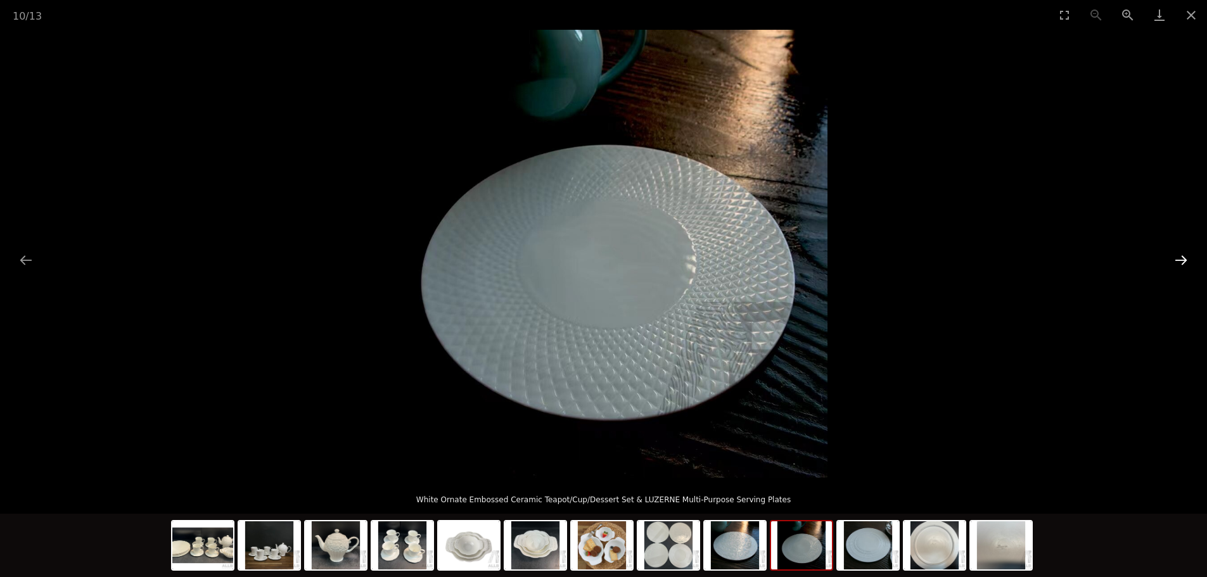
click at [1176, 258] on button "Next slide" at bounding box center [1180, 260] width 27 height 25
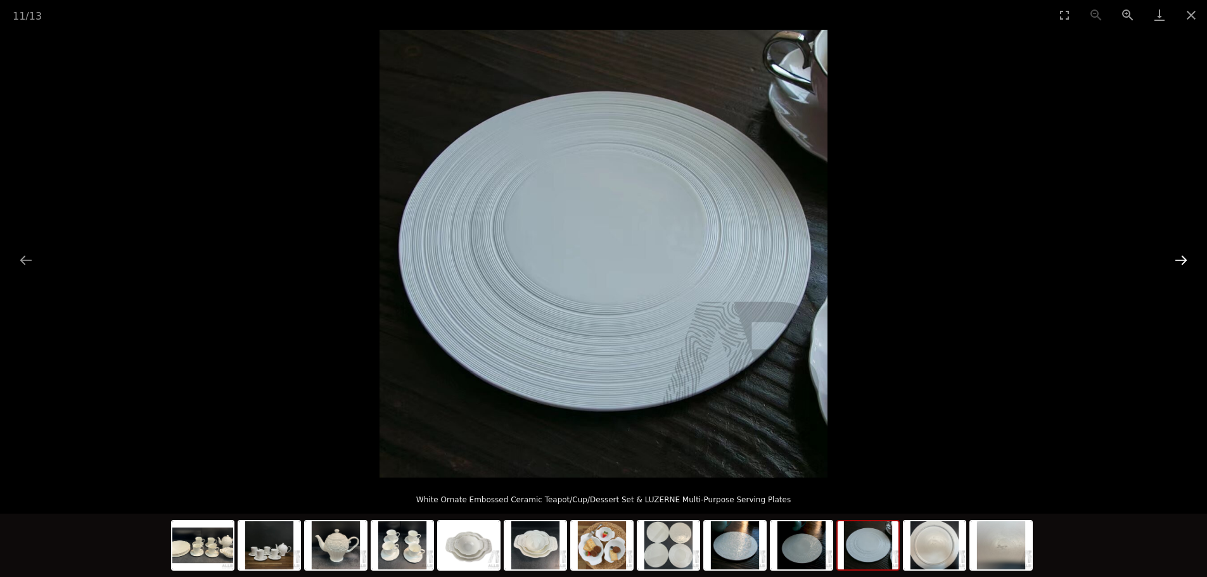
click at [1176, 258] on button "Next slide" at bounding box center [1180, 260] width 27 height 25
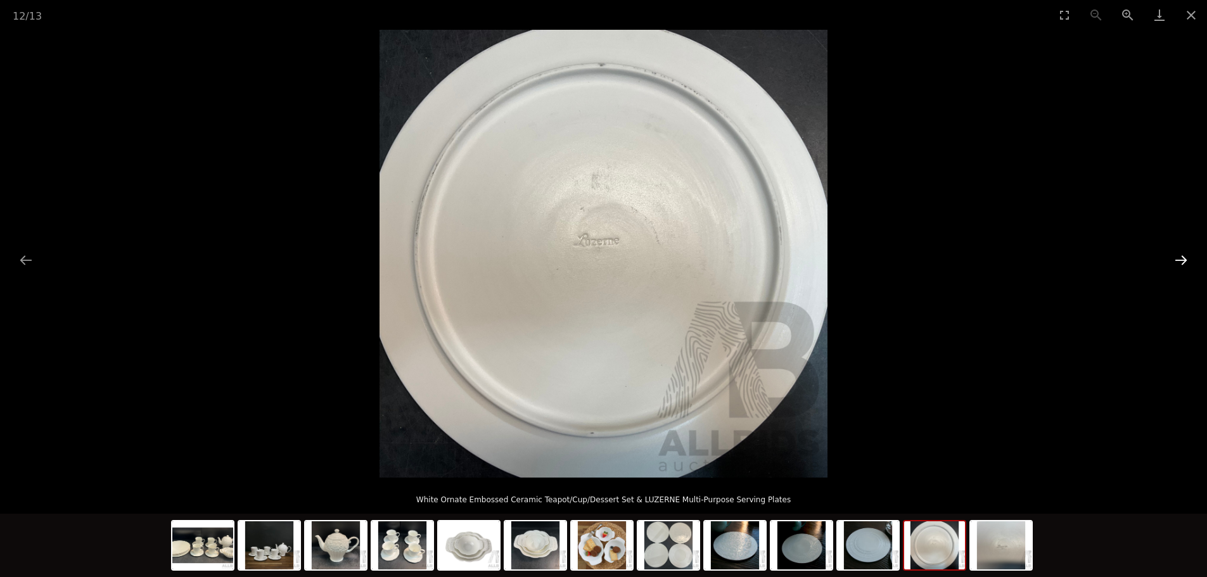
click at [1176, 258] on button "Next slide" at bounding box center [1180, 260] width 27 height 25
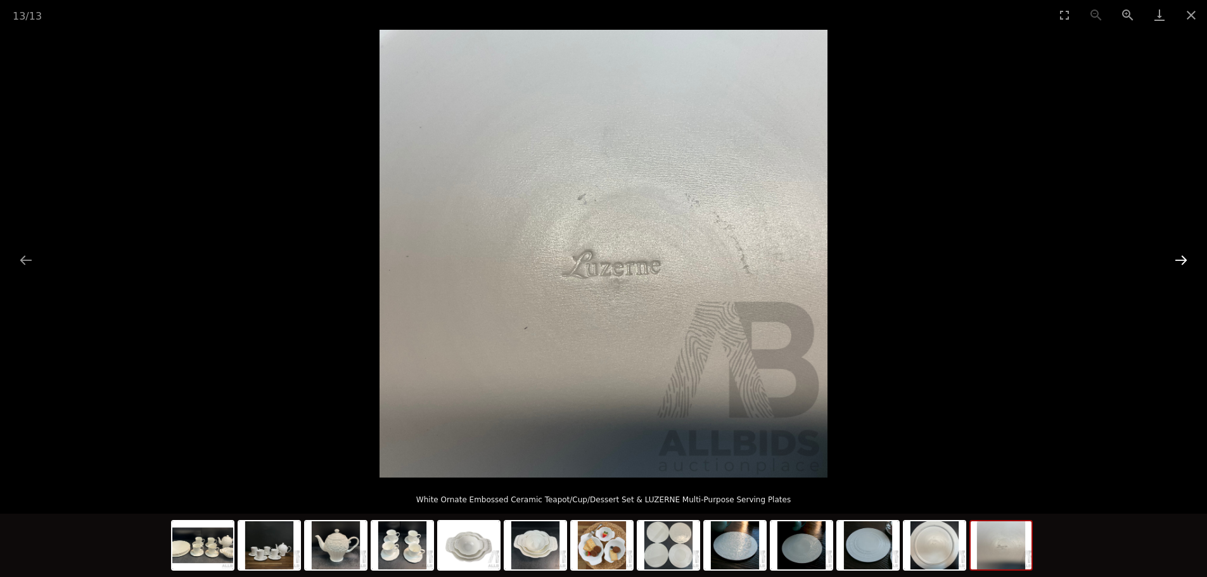
click at [1178, 257] on button "Next slide" at bounding box center [1180, 260] width 27 height 25
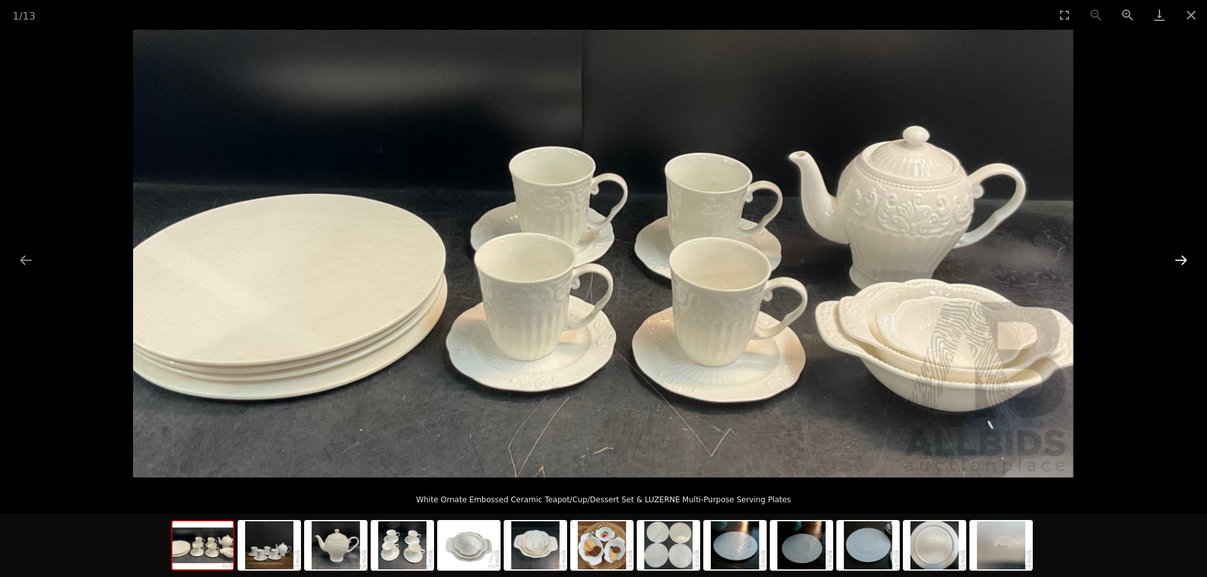
click at [1178, 257] on button "Next slide" at bounding box center [1180, 260] width 27 height 25
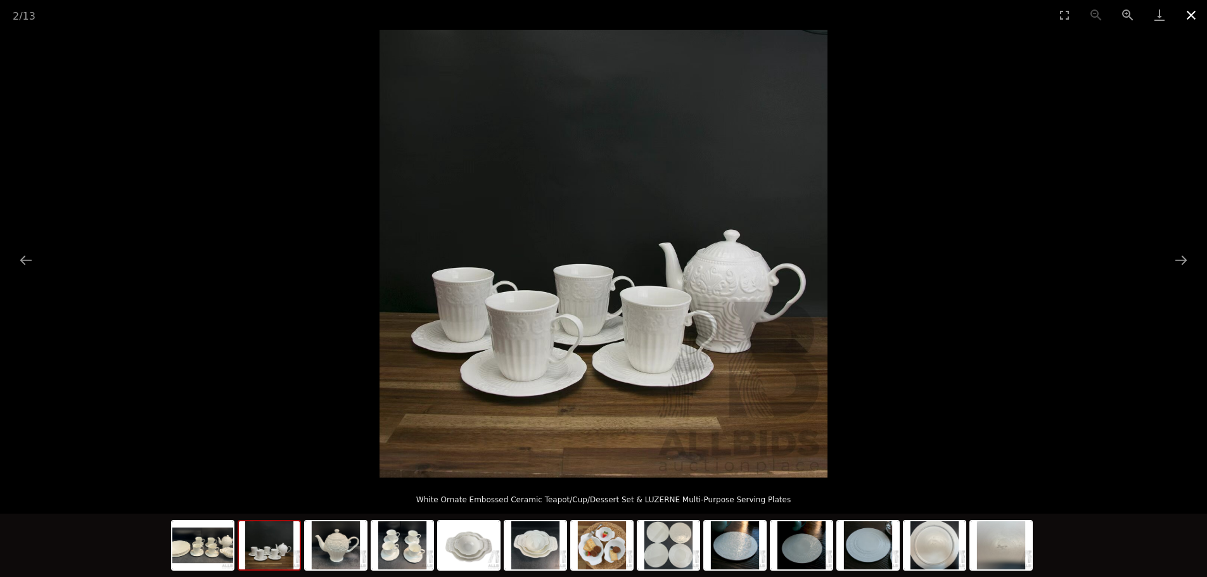
click at [1195, 9] on button "Close gallery" at bounding box center [1191, 15] width 32 height 30
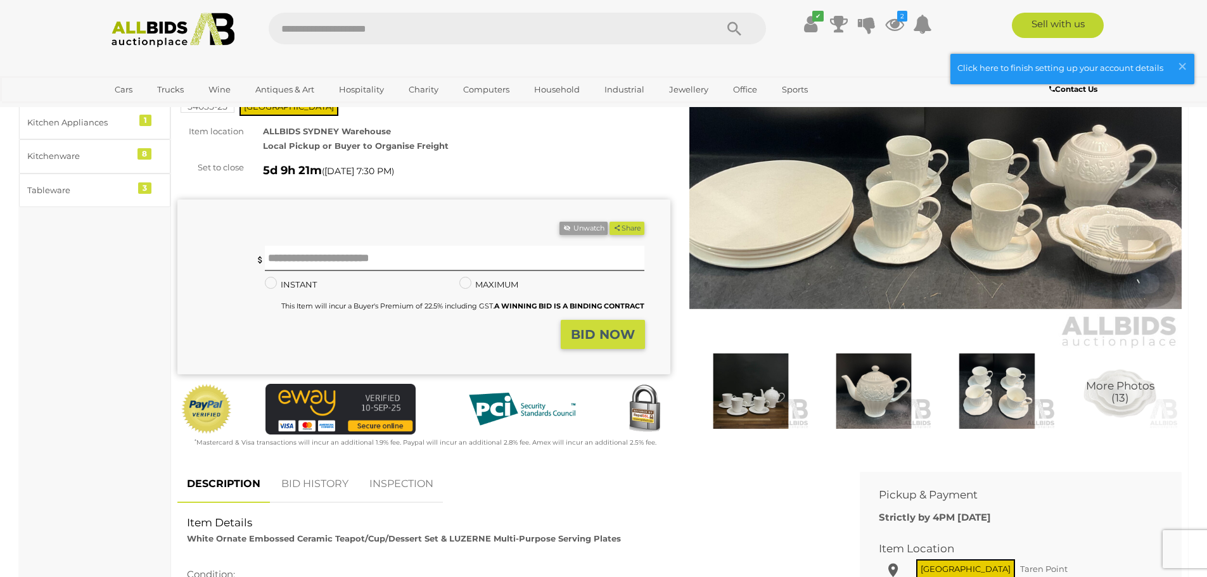
scroll to position [127, 0]
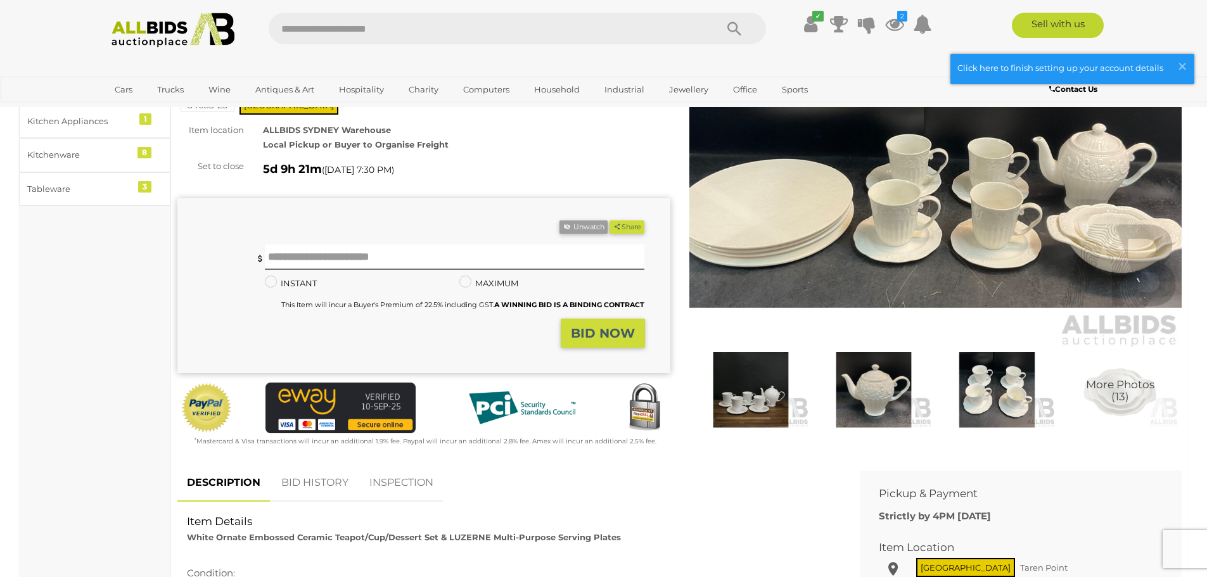
click at [134, 38] on img at bounding box center [173, 30] width 137 height 35
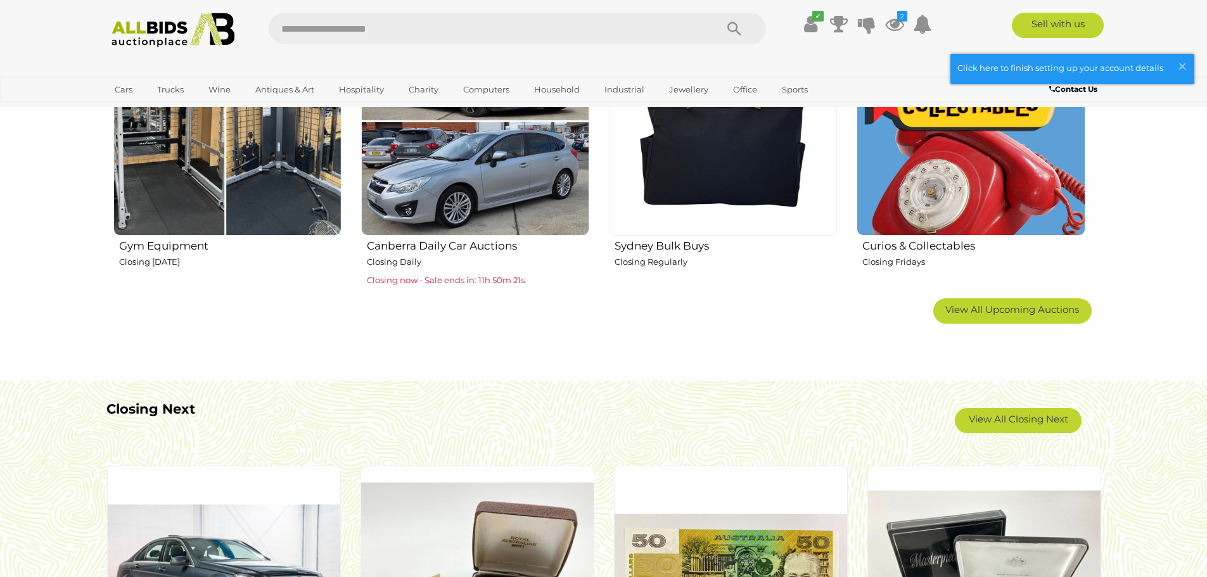
scroll to position [625, 0]
